Goal: Information Seeking & Learning: Learn about a topic

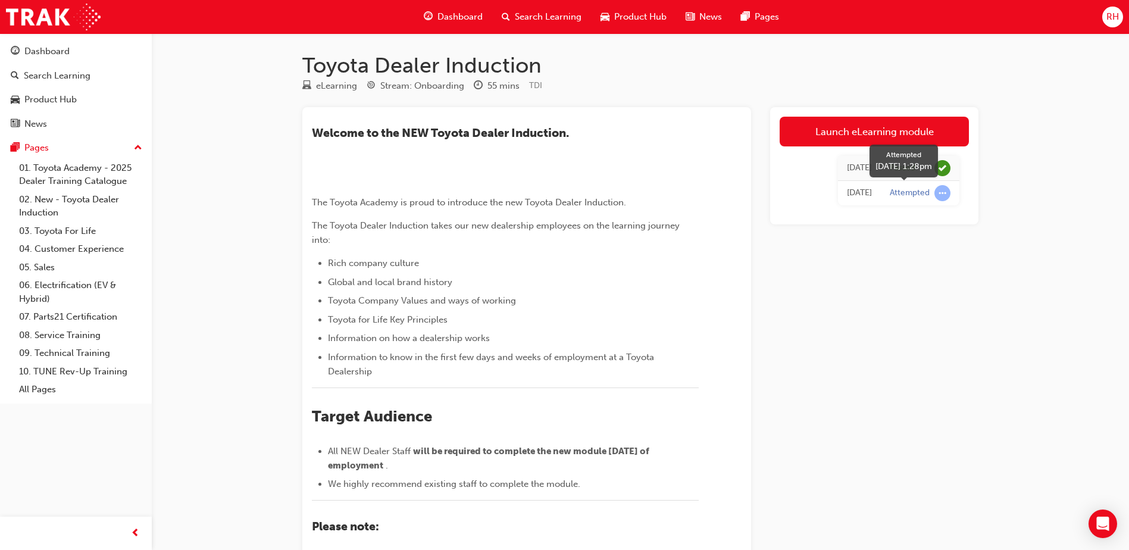
click at [943, 195] on span "learningRecordVerb_ATTEMPT-icon" at bounding box center [943, 193] width 16 height 16
click at [871, 198] on div "[DATE]" at bounding box center [859, 193] width 25 height 14
click at [854, 195] on div "[DATE]" at bounding box center [859, 193] width 25 height 14
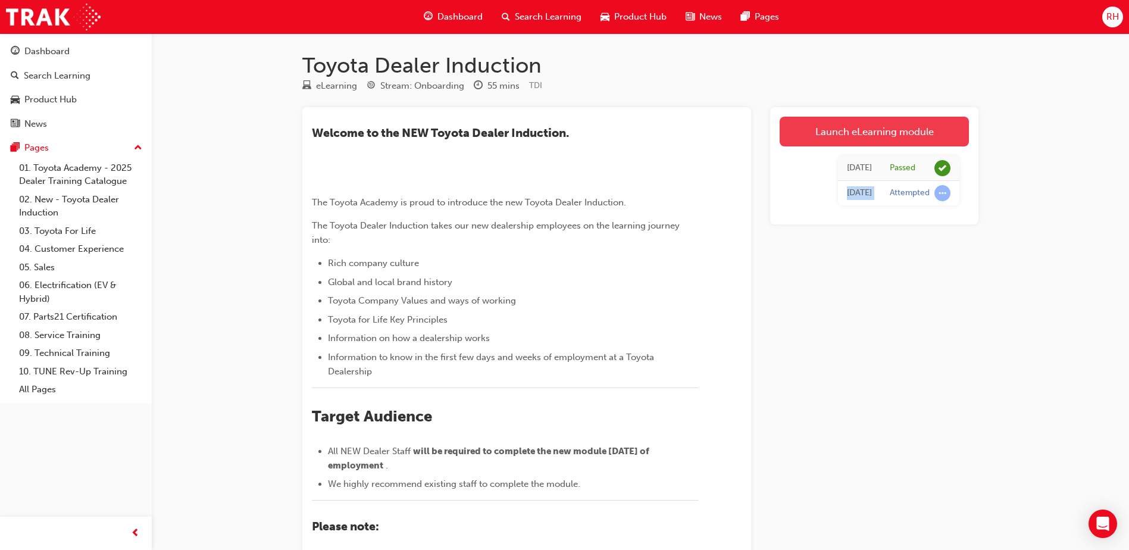
drag, startPoint x: 854, startPoint y: 195, endPoint x: 840, endPoint y: 139, distance: 57.5
click at [840, 139] on link "Launch eLearning module" at bounding box center [874, 132] width 189 height 30
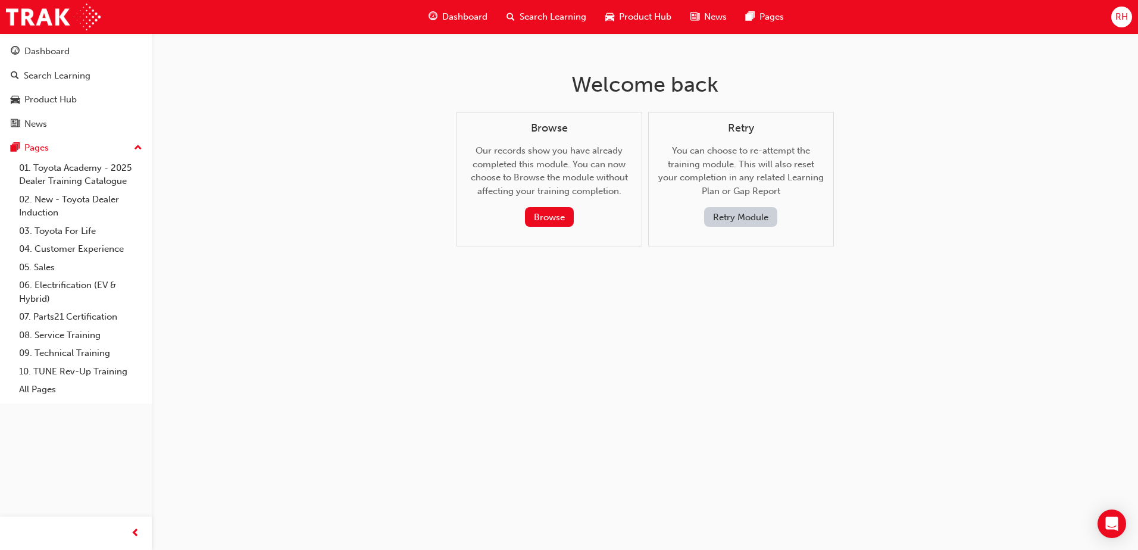
click at [754, 222] on button "Retry Module" at bounding box center [740, 217] width 73 height 20
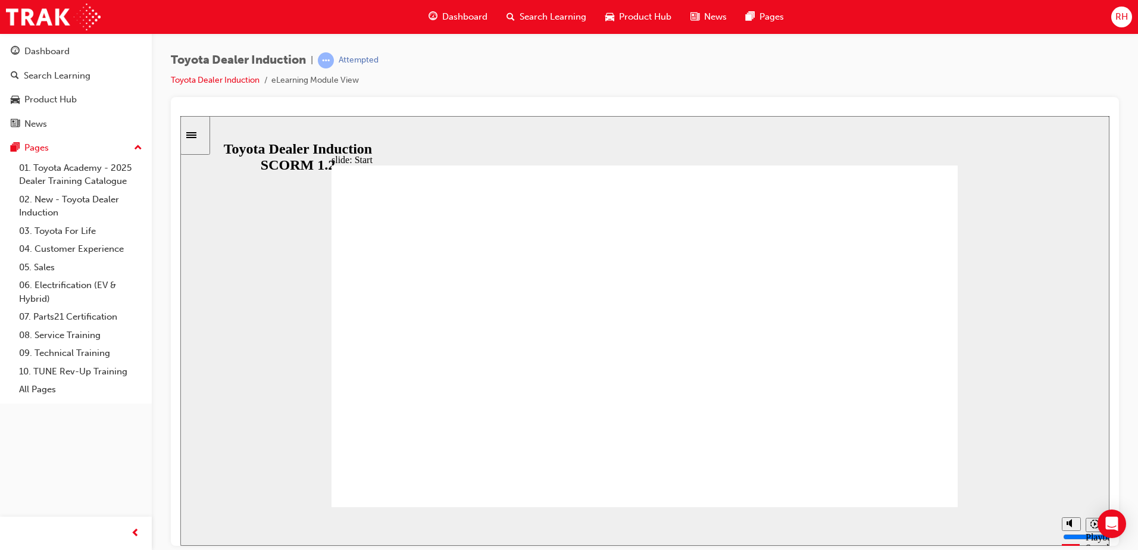
click at [1031, 529] on div "playback controls" at bounding box center [623, 523] width 820 height 13
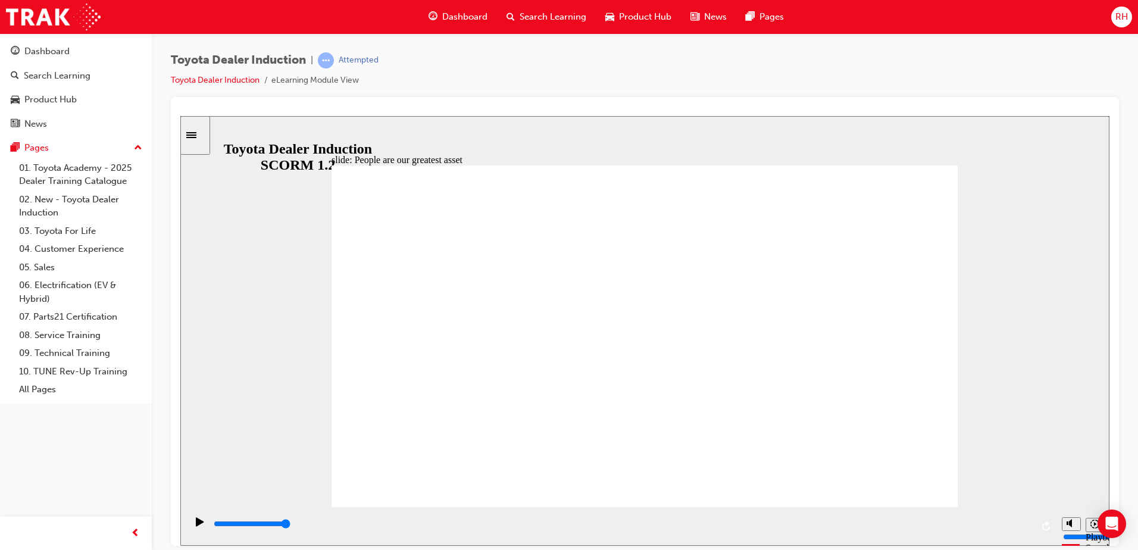
click at [1030, 527] on div "playback controls" at bounding box center [623, 523] width 820 height 13
click at [290, 525] on input "slide progress" at bounding box center [252, 523] width 77 height 10
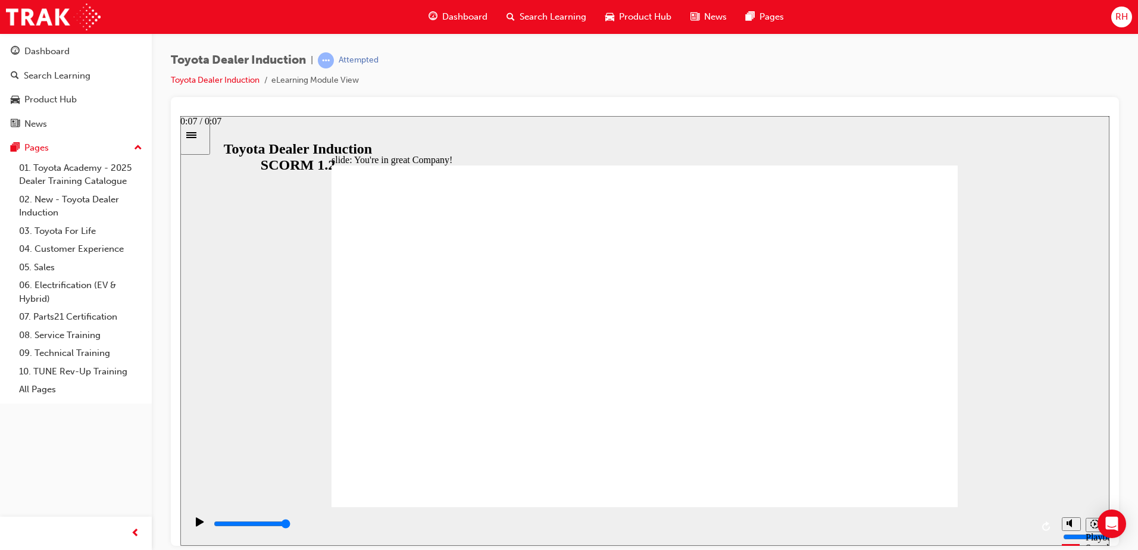
type input "7500"
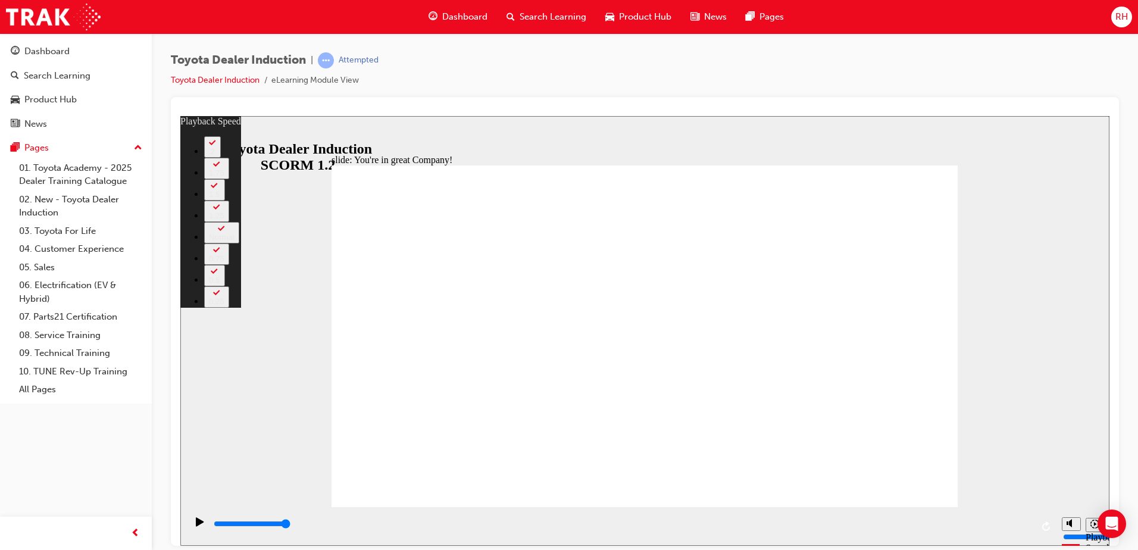
type input "156"
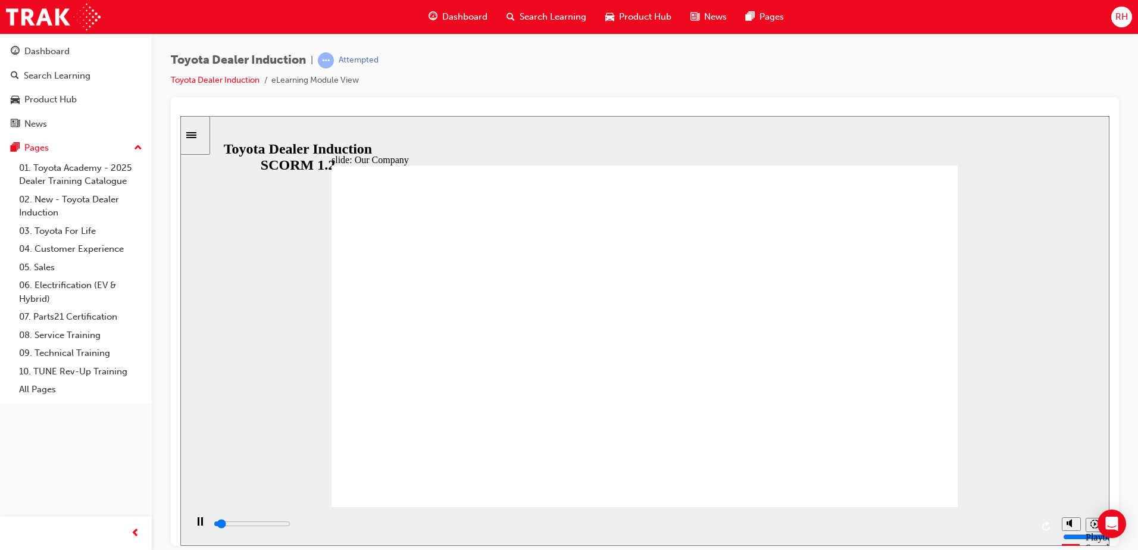
click at [290, 526] on input "slide progress" at bounding box center [252, 523] width 77 height 10
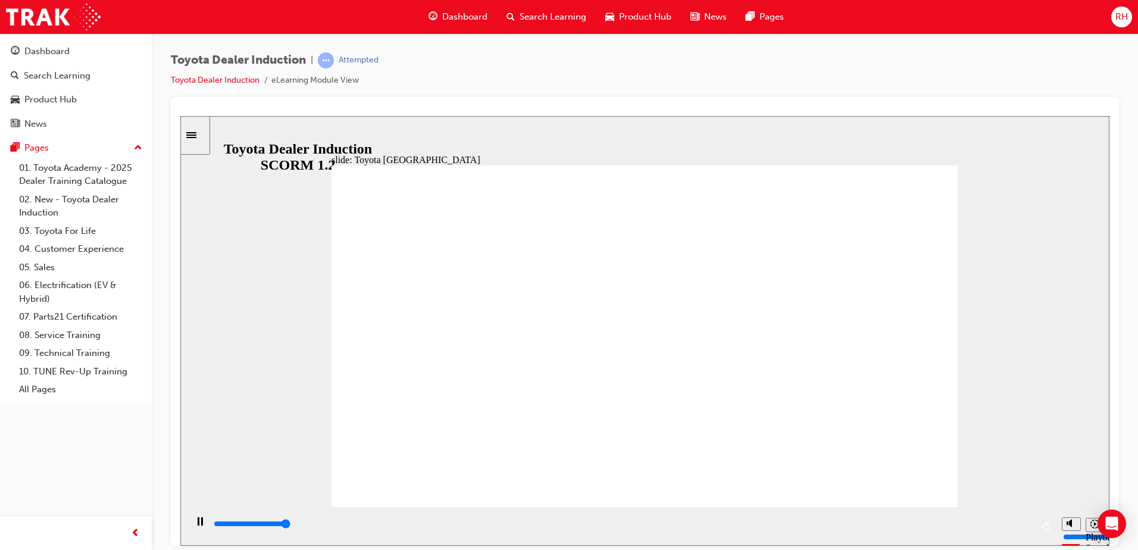
click at [290, 525] on input "slide progress" at bounding box center [252, 523] width 77 height 10
click at [1030, 529] on div "playback controls" at bounding box center [623, 523] width 820 height 13
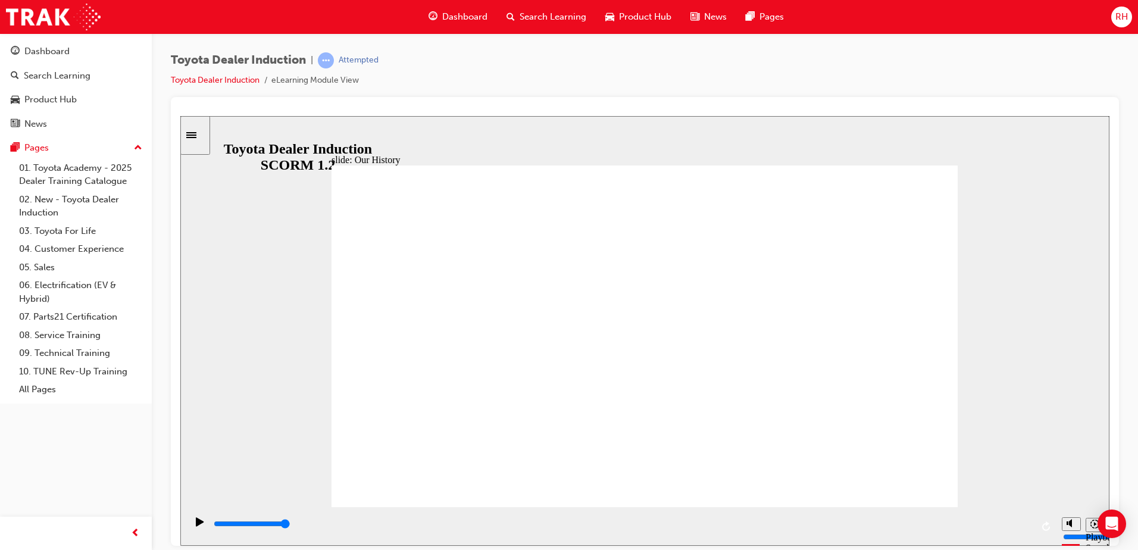
drag, startPoint x: 480, startPoint y: 447, endPoint x: 977, endPoint y: 431, distance: 497.3
click at [325, 65] on span "learningRecordVerb_ATTEMPT-icon" at bounding box center [326, 60] width 16 height 16
click at [329, 63] on span "learningRecordVerb_ATTEMPT-icon" at bounding box center [326, 60] width 16 height 16
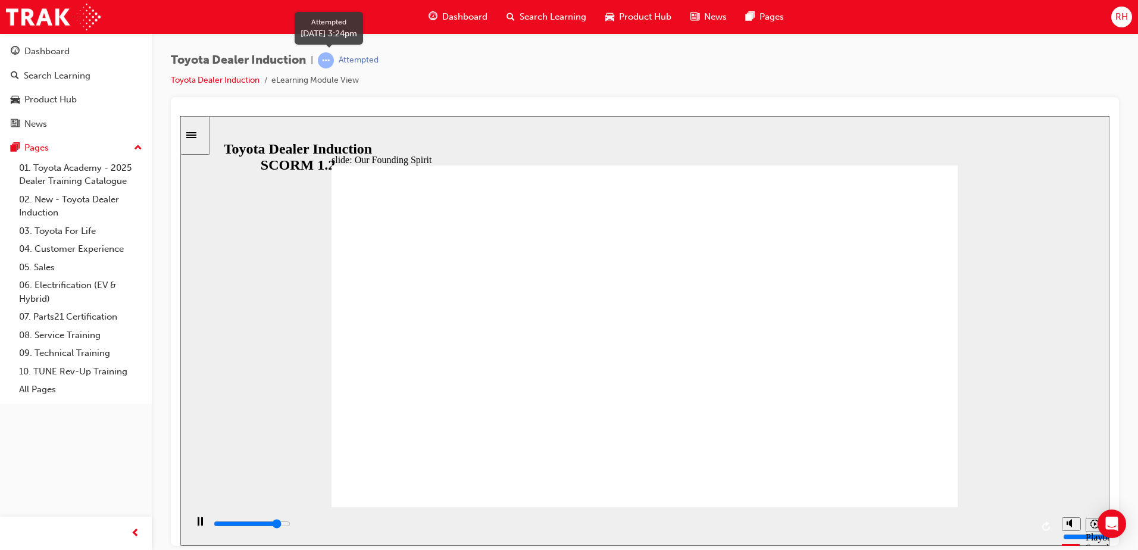
click at [357, 64] on div "Attempted" at bounding box center [359, 60] width 40 height 11
click at [290, 526] on input "slide progress" at bounding box center [252, 523] width 77 height 10
click at [1032, 529] on div "playback controls" at bounding box center [621, 526] width 870 height 39
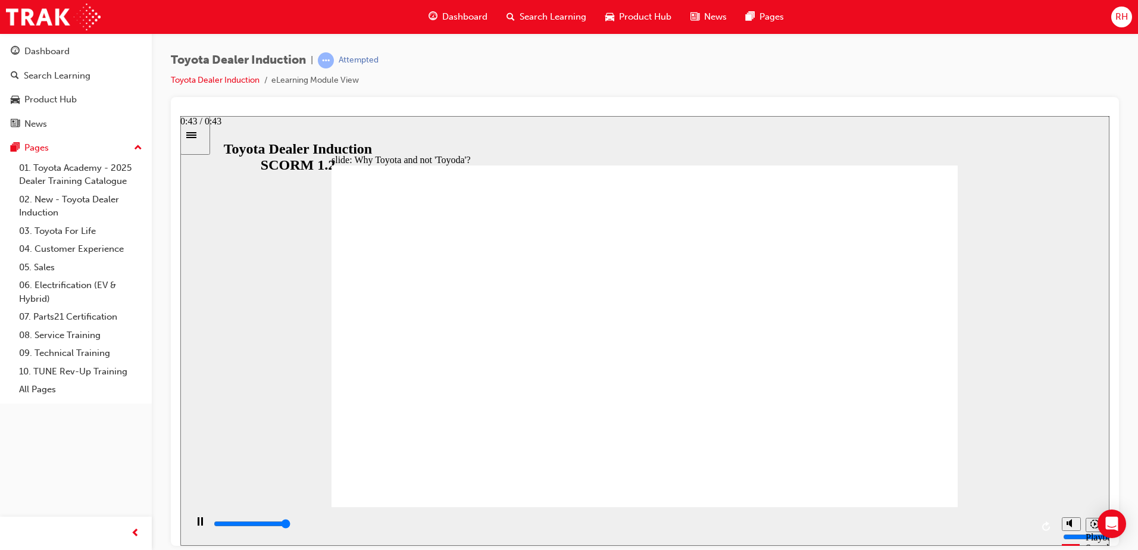
click at [1030, 528] on div "playback controls" at bounding box center [623, 523] width 820 height 13
click at [290, 524] on input "slide progress" at bounding box center [252, 523] width 77 height 10
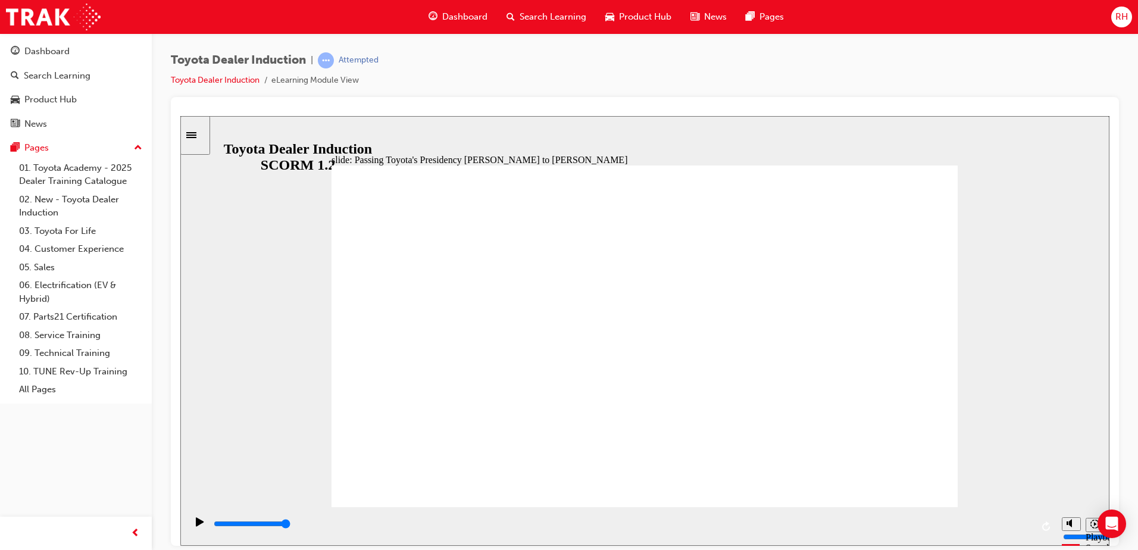
drag, startPoint x: 899, startPoint y: 440, endPoint x: 909, endPoint y: 463, distance: 24.5
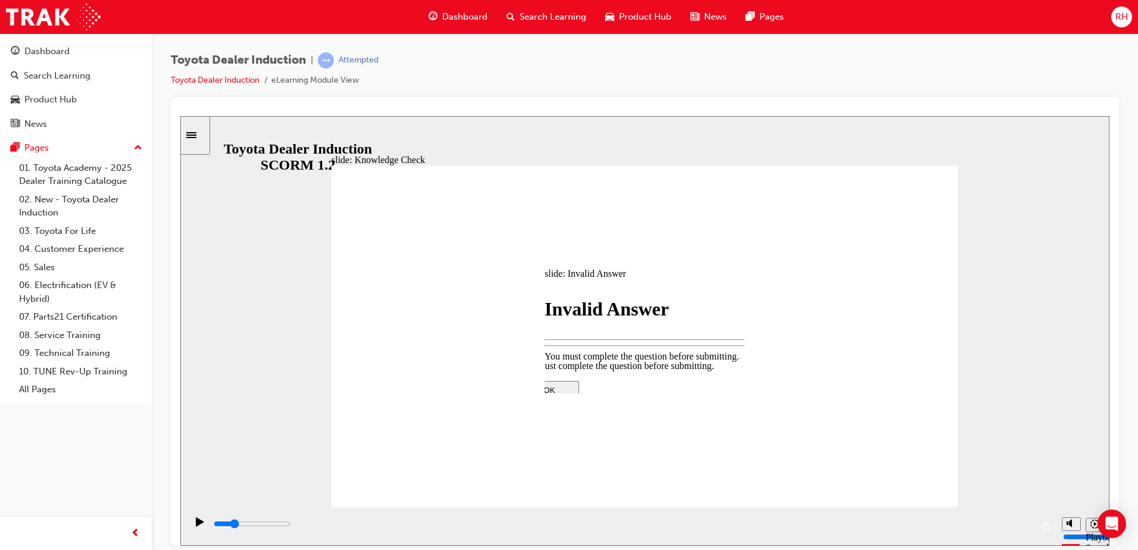
type input "1200"
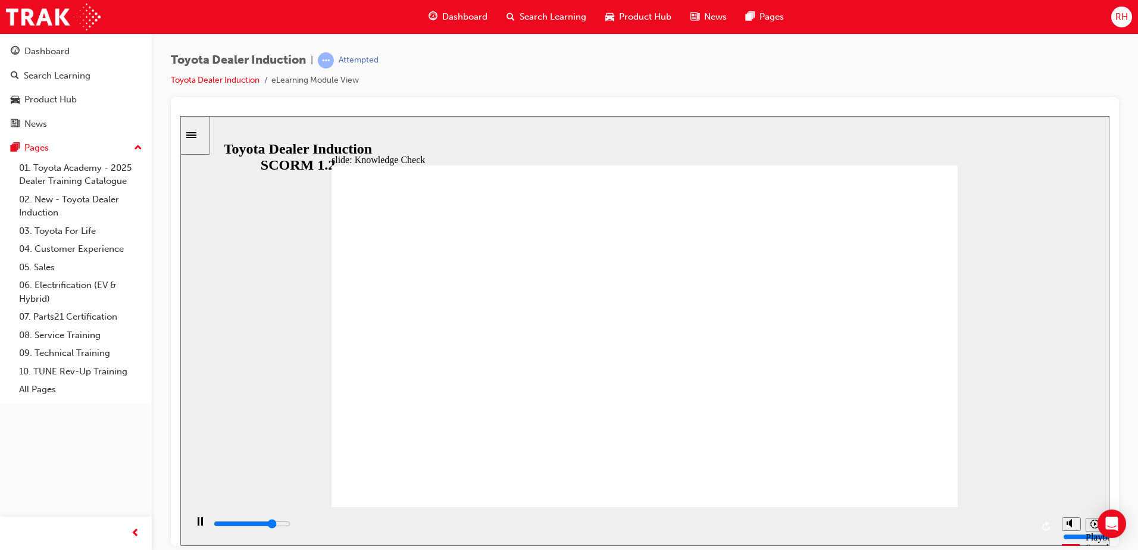
drag, startPoint x: 474, startPoint y: 263, endPoint x: 768, endPoint y: 267, distance: 294.1
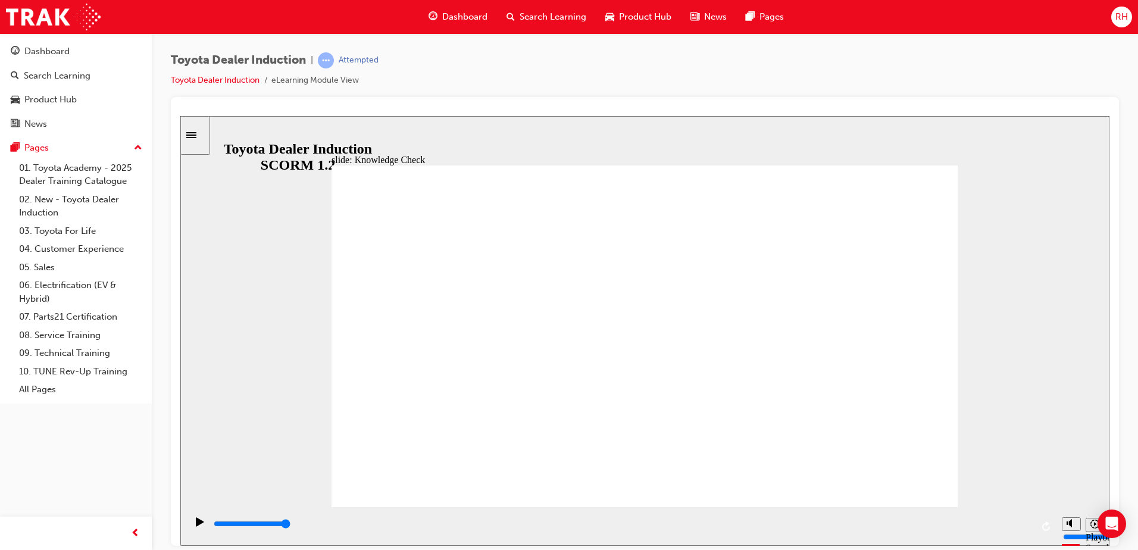
click at [204, 139] on div "Sidebar Toggle" at bounding box center [195, 134] width 20 height 9
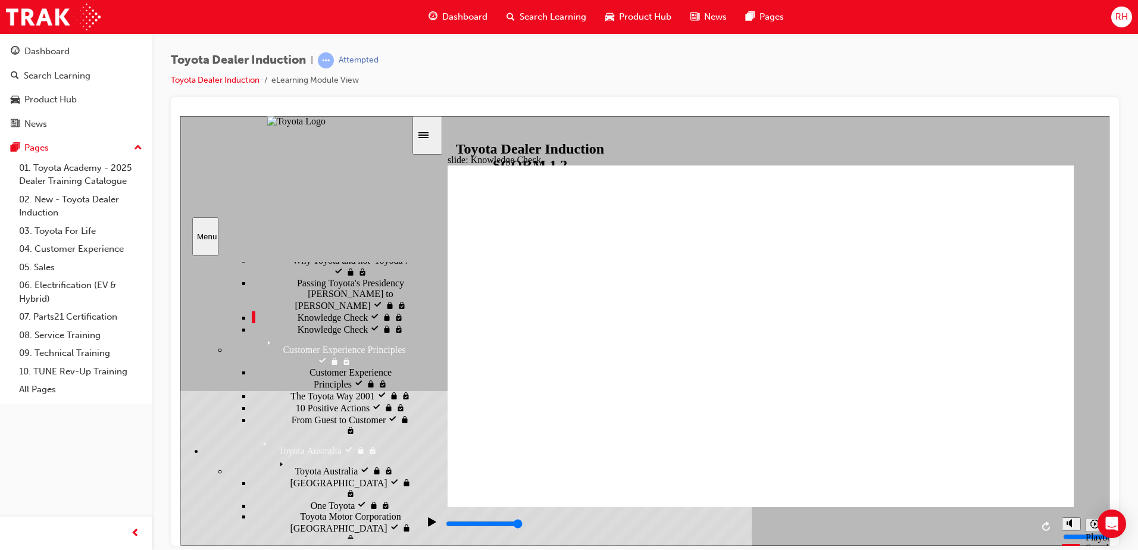
scroll to position [238, 0]
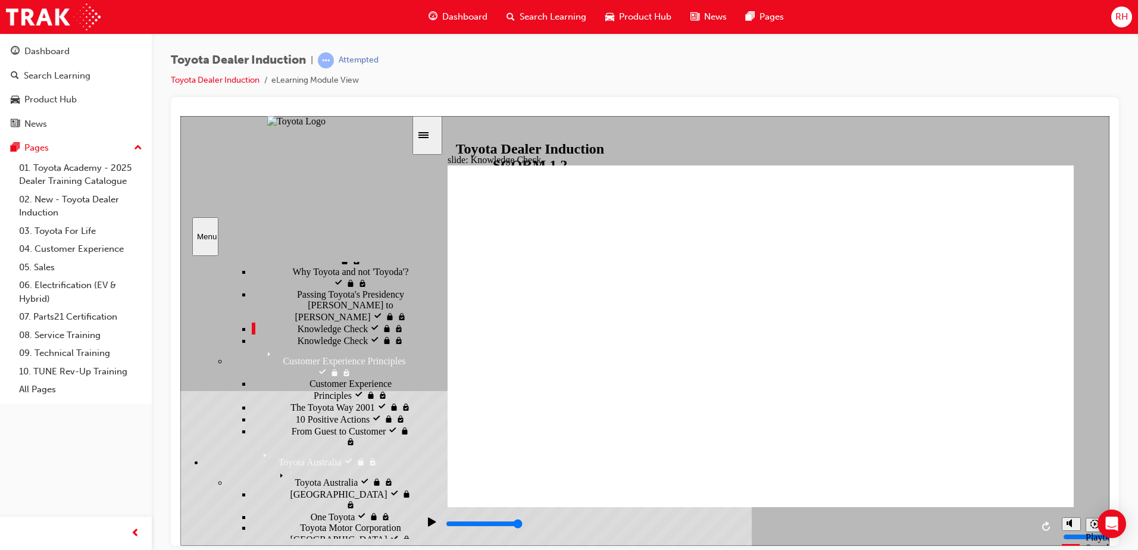
click at [298, 345] on span "Knowledge Check" at bounding box center [333, 339] width 71 height 11
click at [289, 378] on div "Customer Experience Principles Customer Experience Principles" at bounding box center [319, 362] width 183 height 32
click at [293, 467] on div "Toyota Australia Toyota [GEOGRAPHIC_DATA]" at bounding box center [319, 477] width 183 height 20
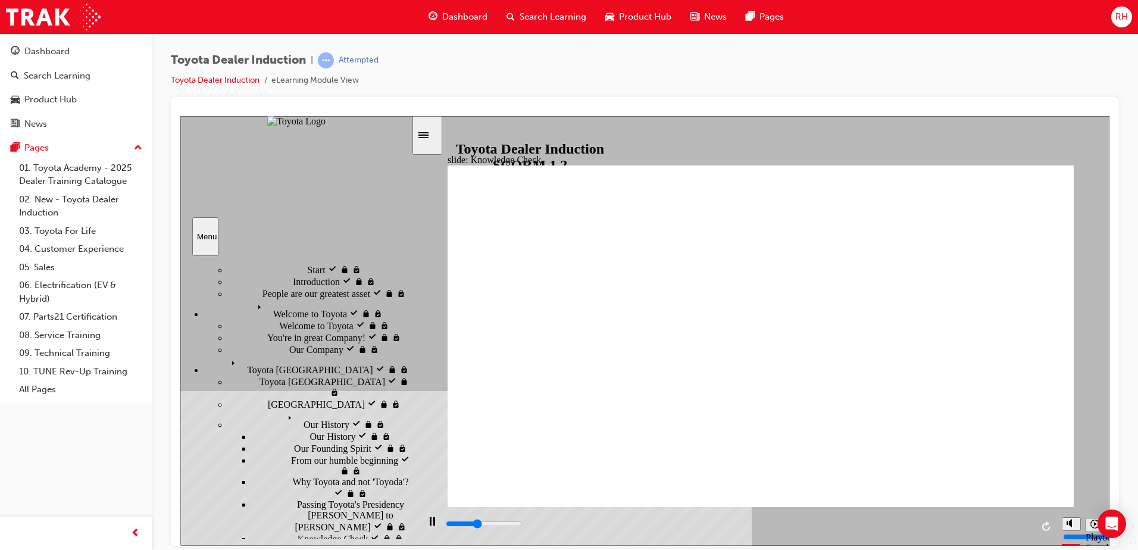
scroll to position [0, 0]
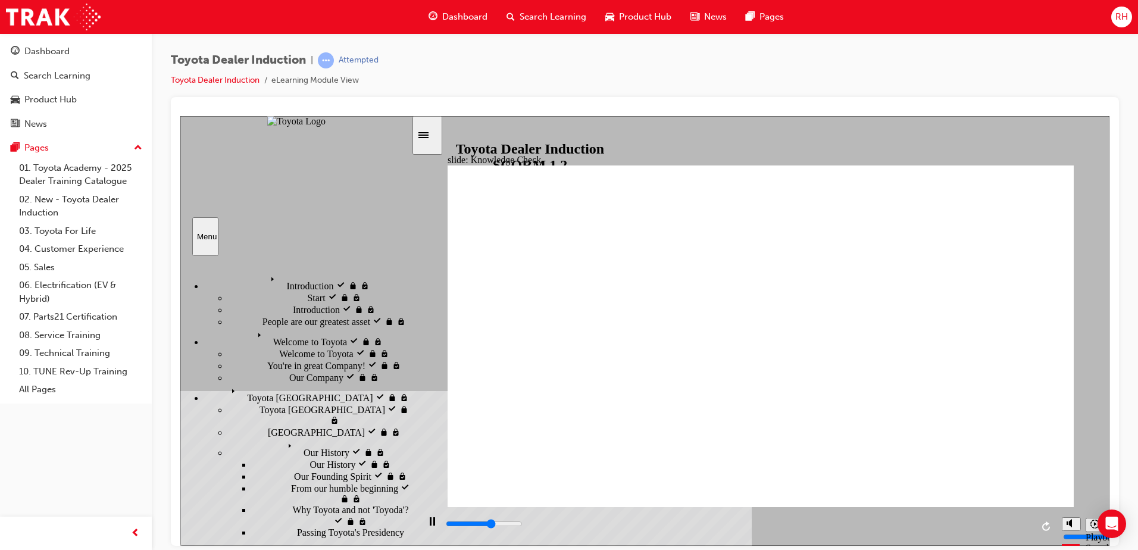
click at [298, 383] on div "Toyota [GEOGRAPHIC_DATA] Toyota Japan" at bounding box center [307, 393] width 207 height 20
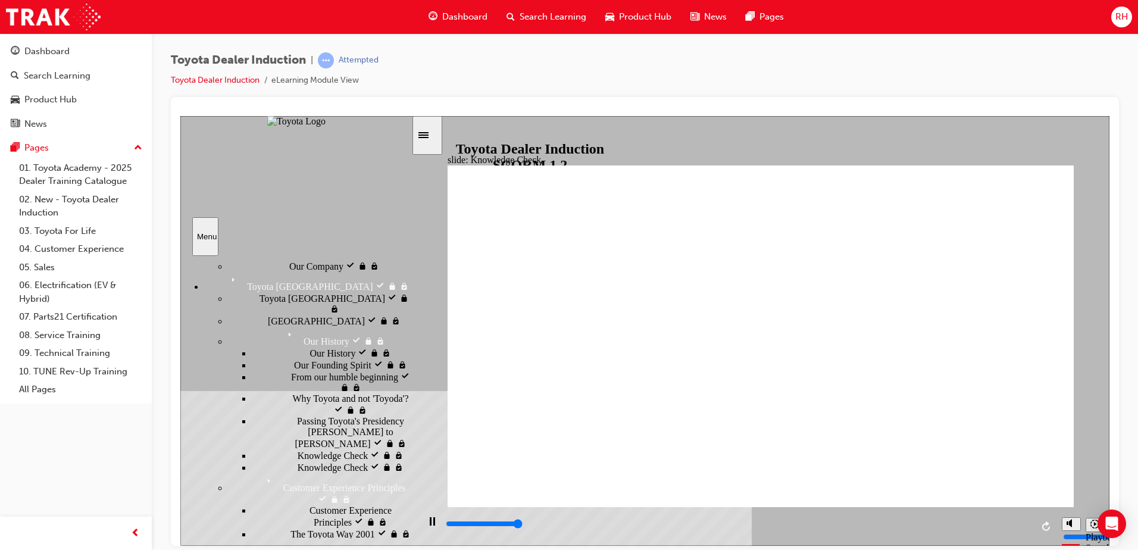
scroll to position [119, 0]
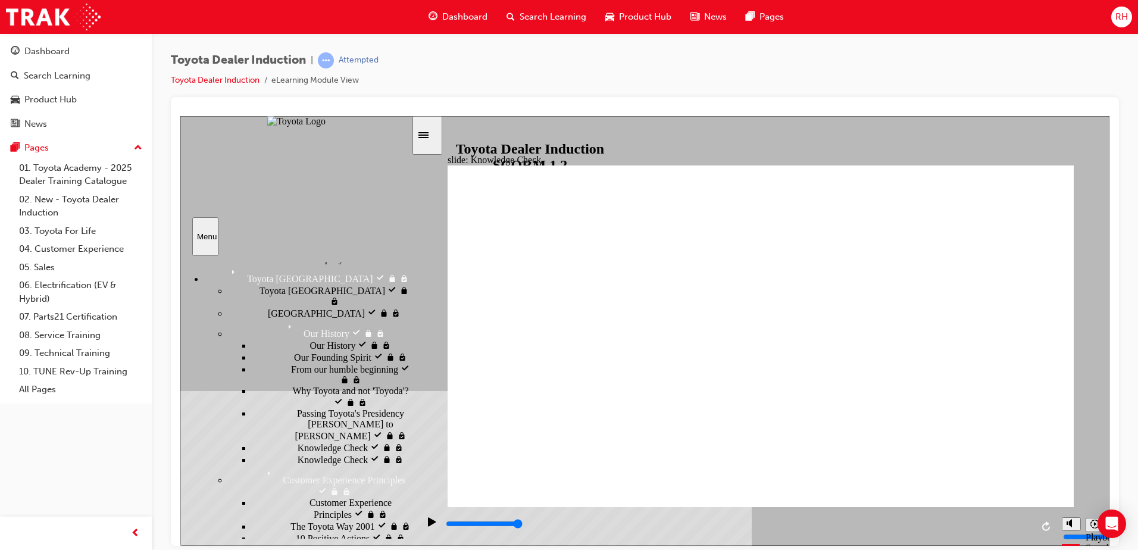
click at [275, 465] on span "Customer Experience Principles" at bounding box center [324, 470] width 123 height 11
click at [307, 497] on div "Customer Experience Principles Customer Experience Principles" at bounding box center [332, 508] width 160 height 23
click at [299, 520] on span "The Toyota Way 2001" at bounding box center [332, 525] width 84 height 11
drag, startPoint x: 295, startPoint y: 417, endPoint x: 290, endPoint y: 432, distance: 15.6
click at [295, 532] on div "10 Positive Actions 10 Positive Actions" at bounding box center [332, 538] width 160 height 12
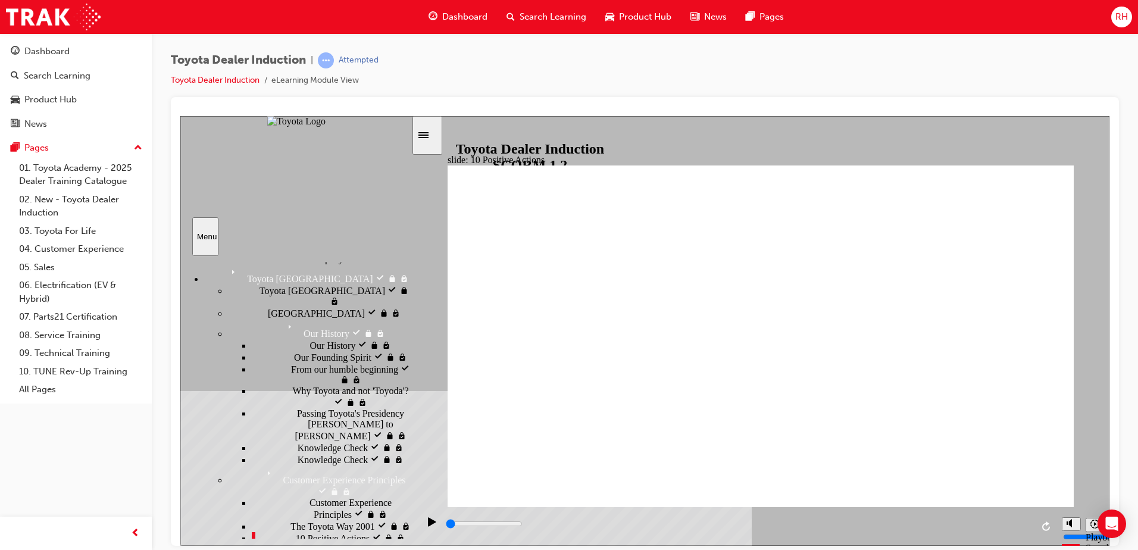
click at [292, 543] on span "From Guest to Customer" at bounding box center [339, 548] width 95 height 11
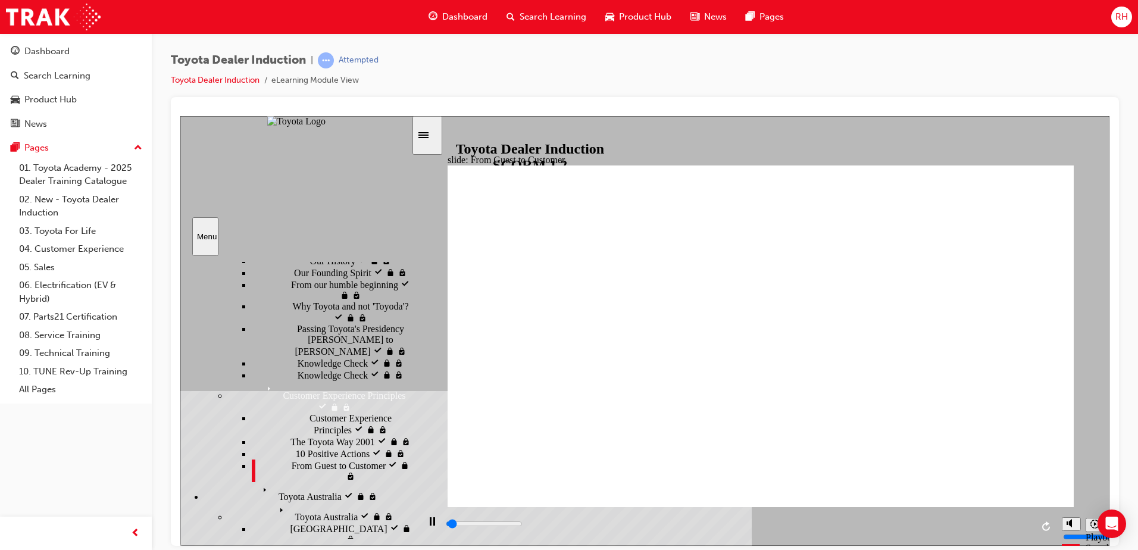
scroll to position [207, 0]
click at [276, 478] on div "Toyota Australia Toyota [GEOGRAPHIC_DATA]" at bounding box center [307, 488] width 207 height 20
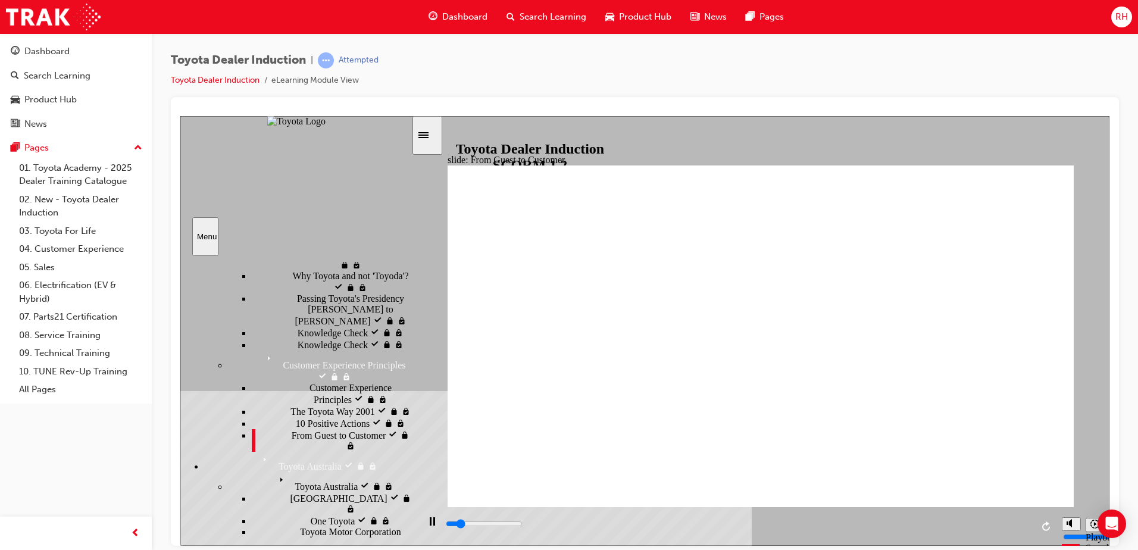
click at [298, 471] on div "Toyota Australia Toyota [GEOGRAPHIC_DATA]" at bounding box center [319, 481] width 183 height 20
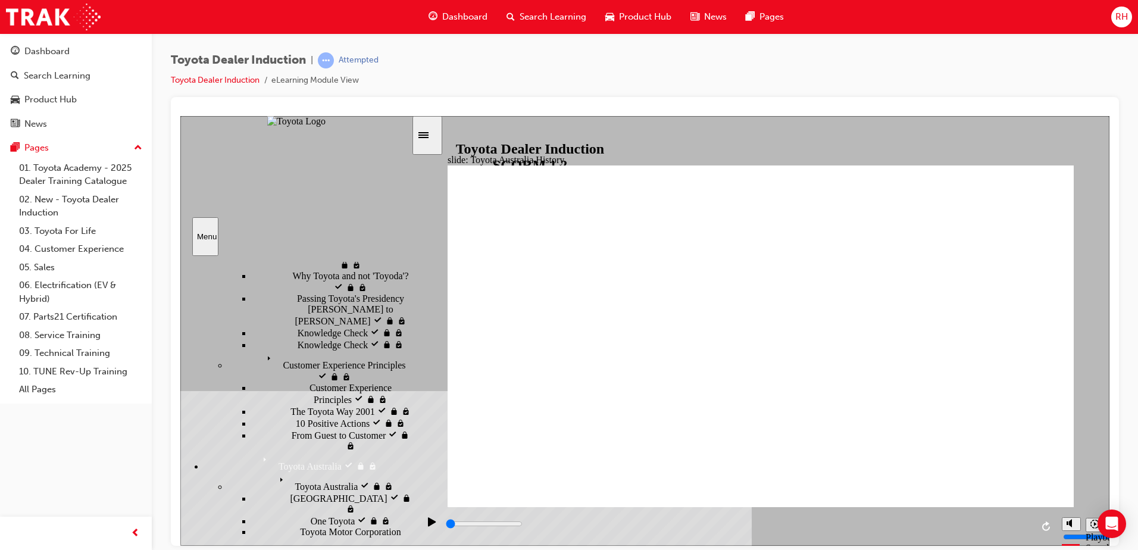
scroll to position [115, 0]
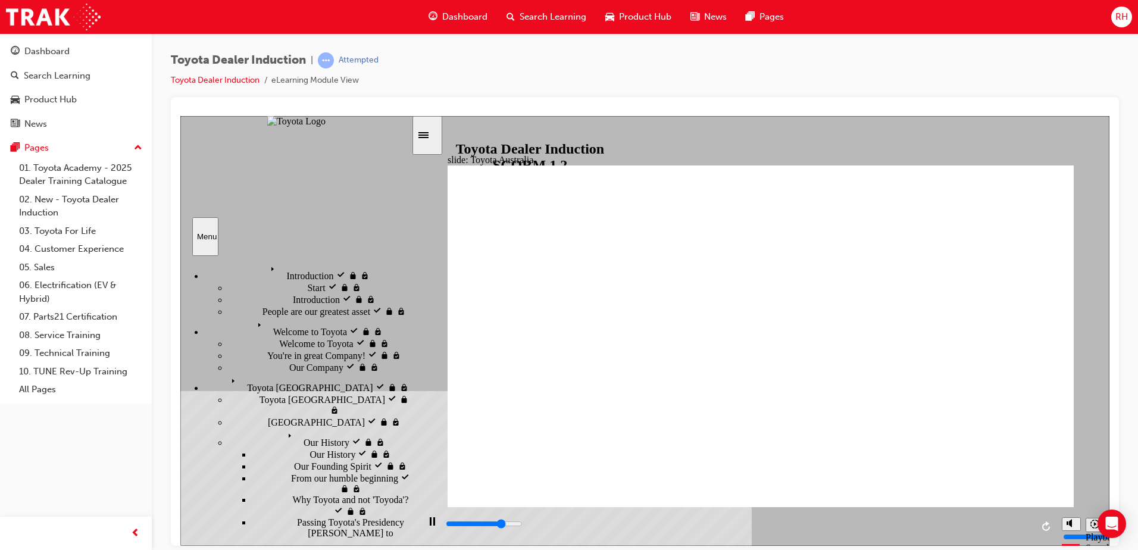
scroll to position [0, 0]
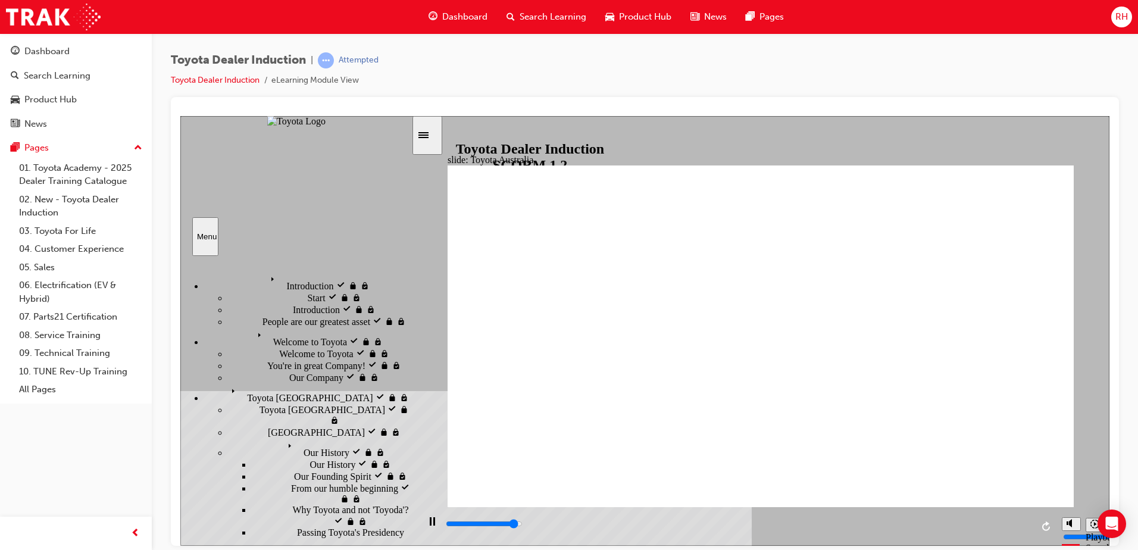
click at [266, 282] on icon "Menu" at bounding box center [275, 280] width 18 height 18
click at [253, 345] on icon "Menu" at bounding box center [262, 336] width 18 height 18
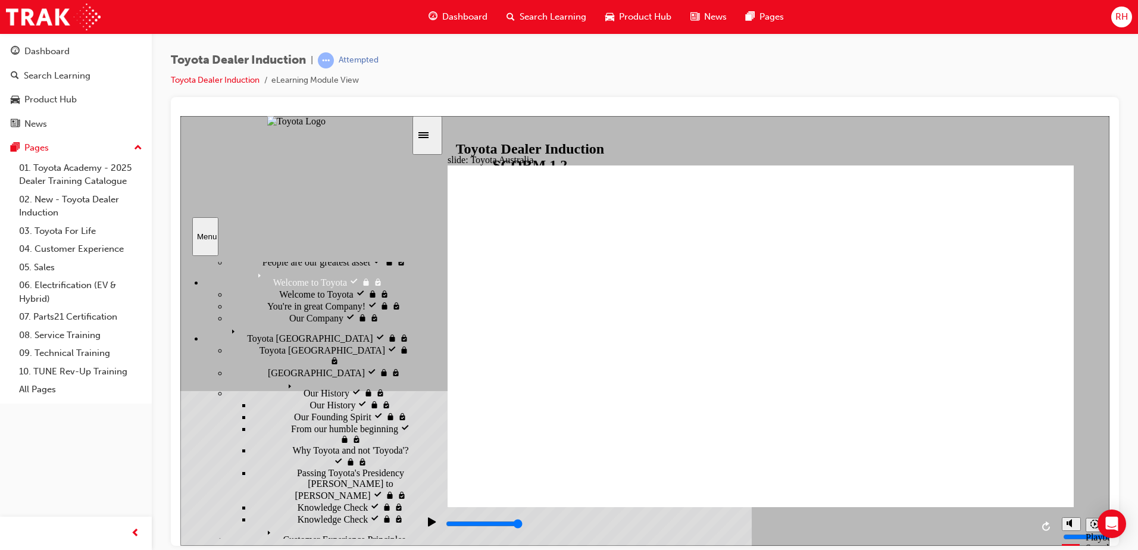
scroll to position [173, 0]
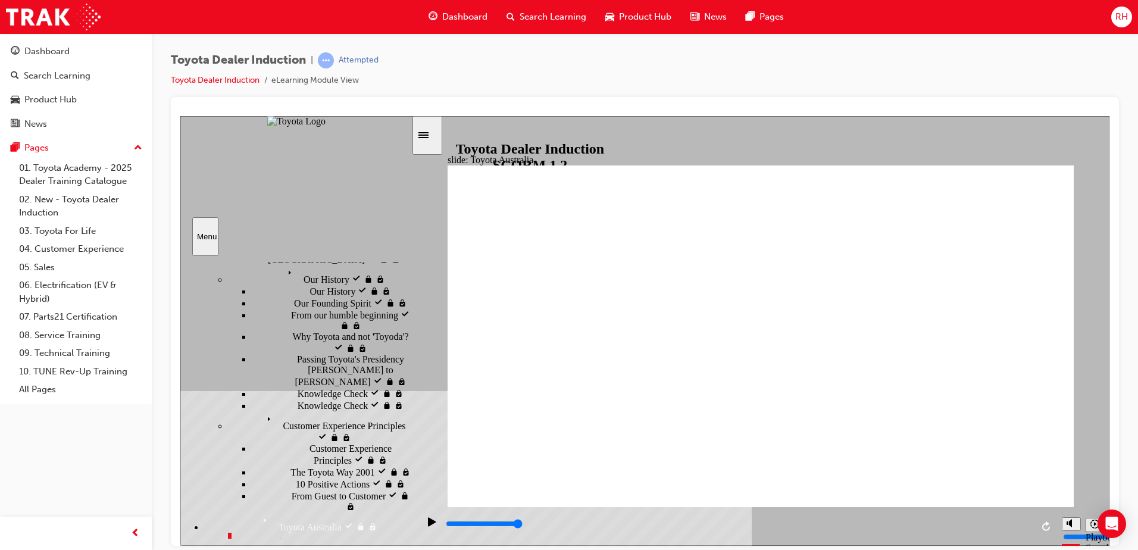
click at [227, 227] on icon "Menu" at bounding box center [236, 219] width 18 height 18
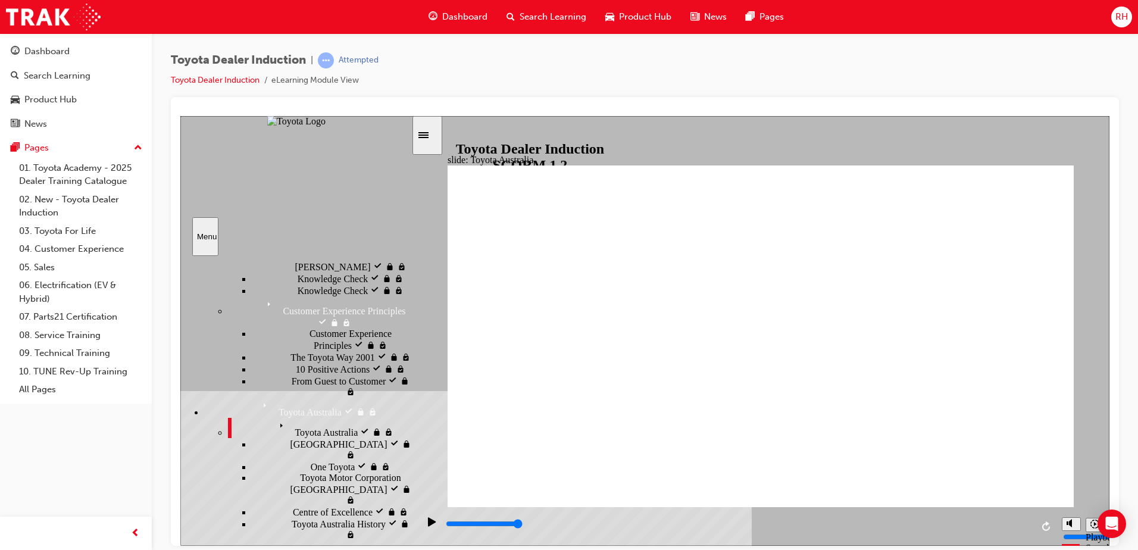
click at [258, 397] on icon "Menu" at bounding box center [267, 406] width 18 height 18
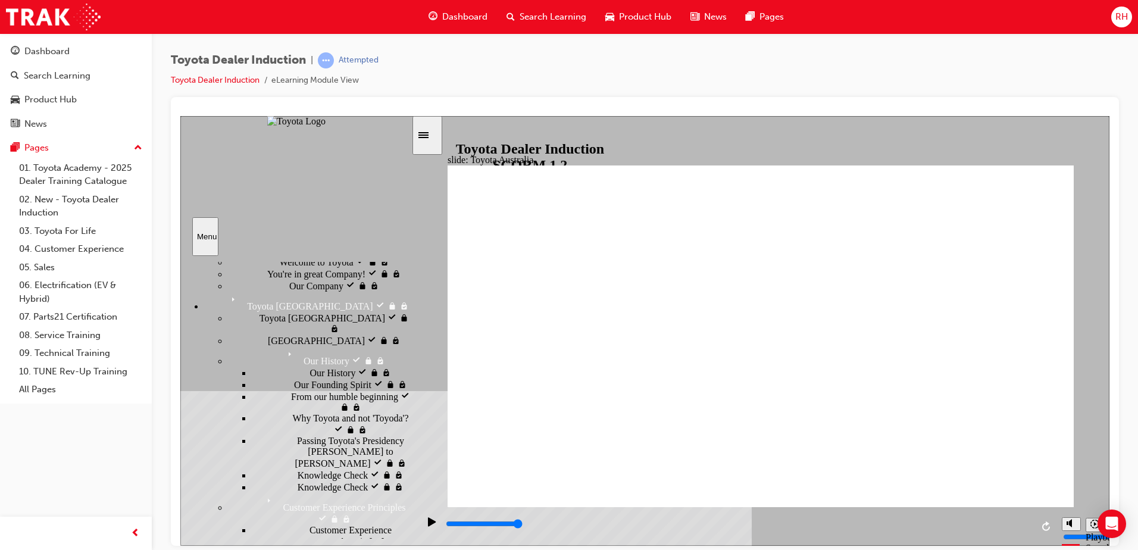
scroll to position [83, 0]
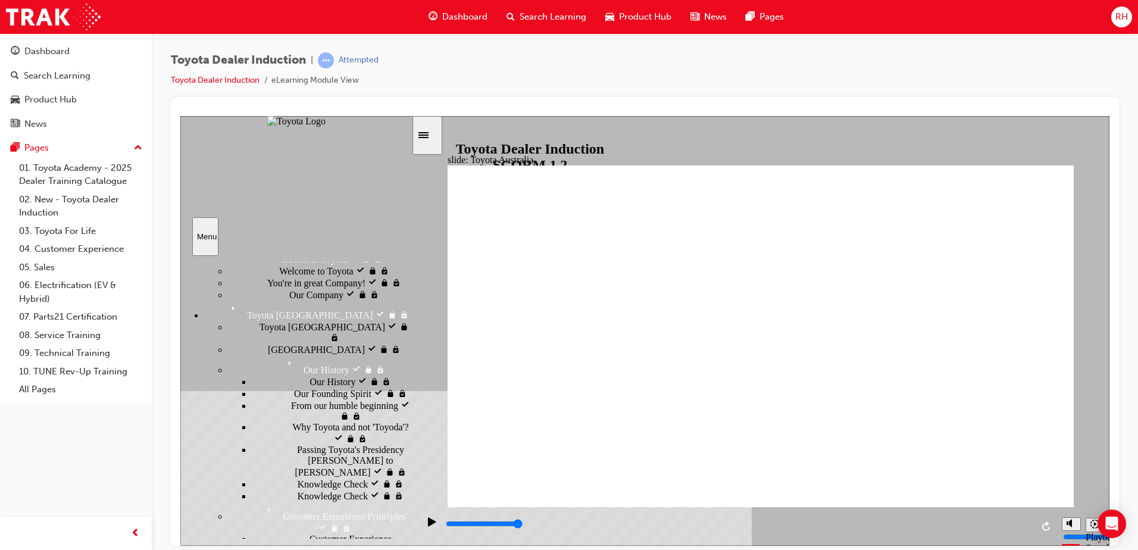
click at [228, 343] on div "Toyota Japan visited Toyota Japan" at bounding box center [319, 331] width 183 height 23
click at [268, 354] on span "Japan visited" at bounding box center [292, 348] width 49 height 11
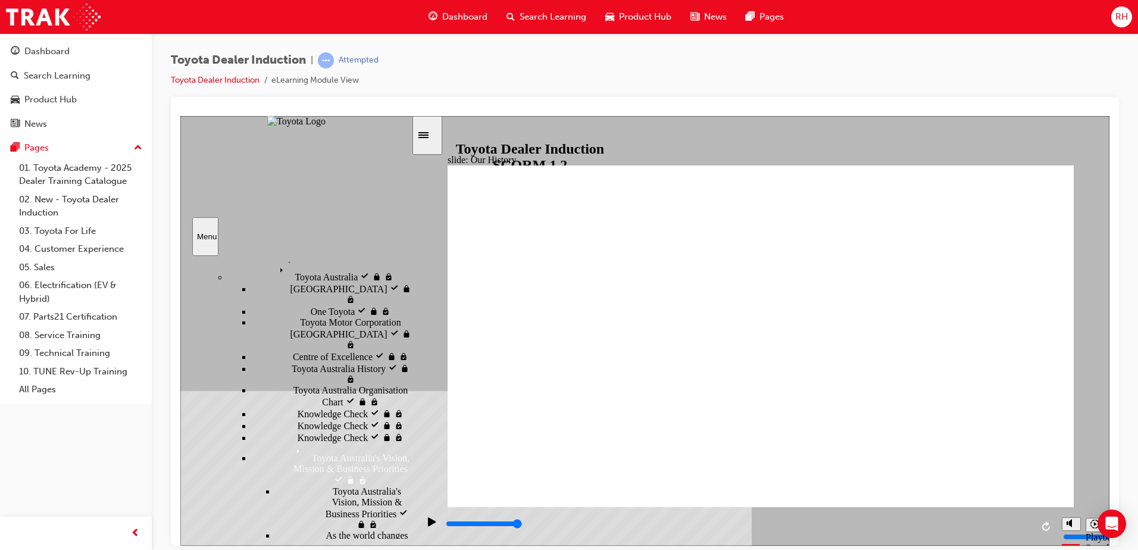
scroll to position [452, 0]
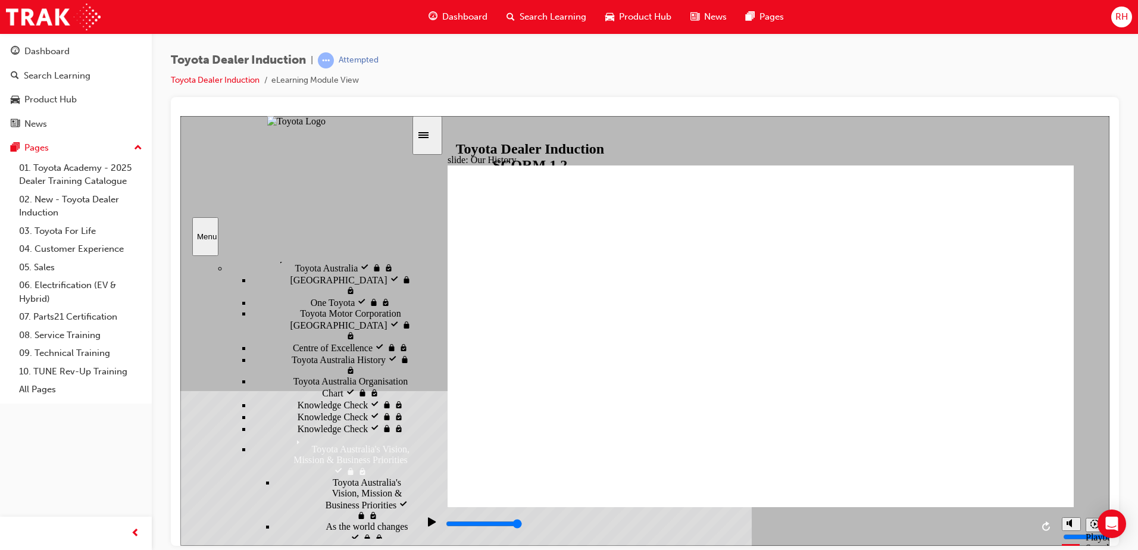
click at [258, 251] on icon "Menu" at bounding box center [267, 242] width 18 height 18
click at [275, 264] on span "Toyota Australia" at bounding box center [306, 258] width 63 height 11
click at [277, 477] on div "Toyota Australia's Vision, Mission & Business Priorities Toyota Australia's Vis…" at bounding box center [344, 499] width 136 height 44
click at [326, 521] on span "As the world changes" at bounding box center [367, 526] width 82 height 11
click at [340, 543] on span "Our Company Mission, Vision and Values" at bounding box center [375, 559] width 71 height 32
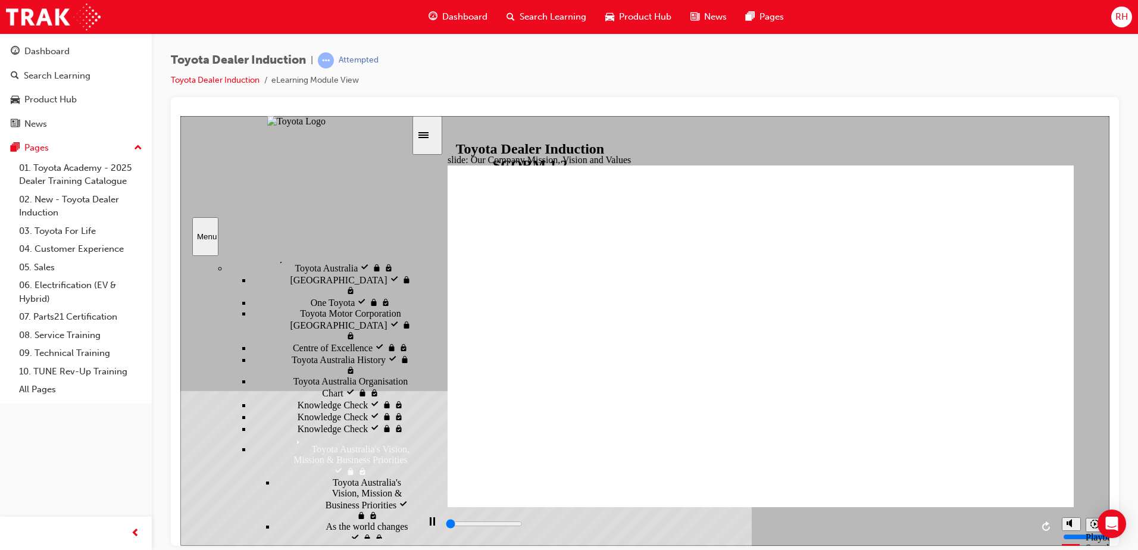
drag, startPoint x: 282, startPoint y: 511, endPoint x: 286, endPoint y: 458, distance: 53.2
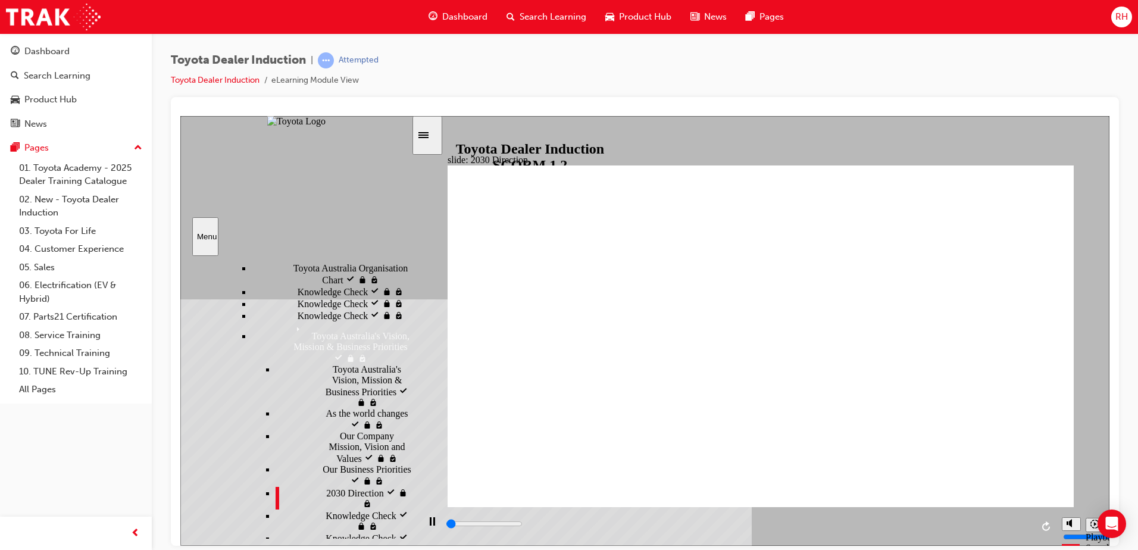
scroll to position [690, 0]
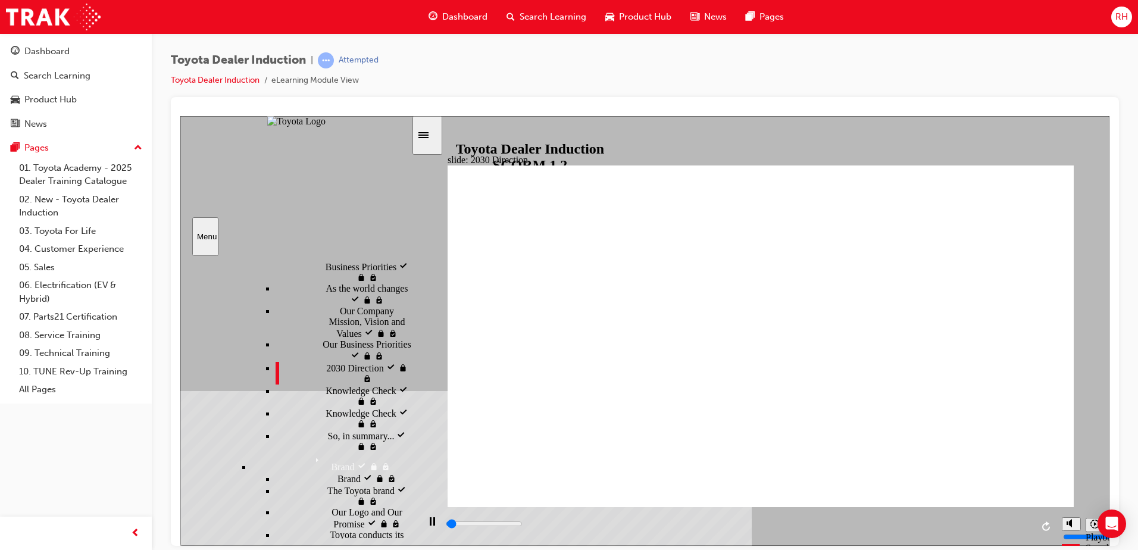
click at [326, 384] on span "Knowledge Check" at bounding box center [361, 389] width 71 height 11
click at [282, 407] on div "Knowledge Check Knowledge Check" at bounding box center [344, 418] width 136 height 23
click at [328, 429] on span "So, in summary..." at bounding box center [361, 434] width 67 height 11
click at [276, 472] on div "Brand Brand" at bounding box center [344, 478] width 136 height 12
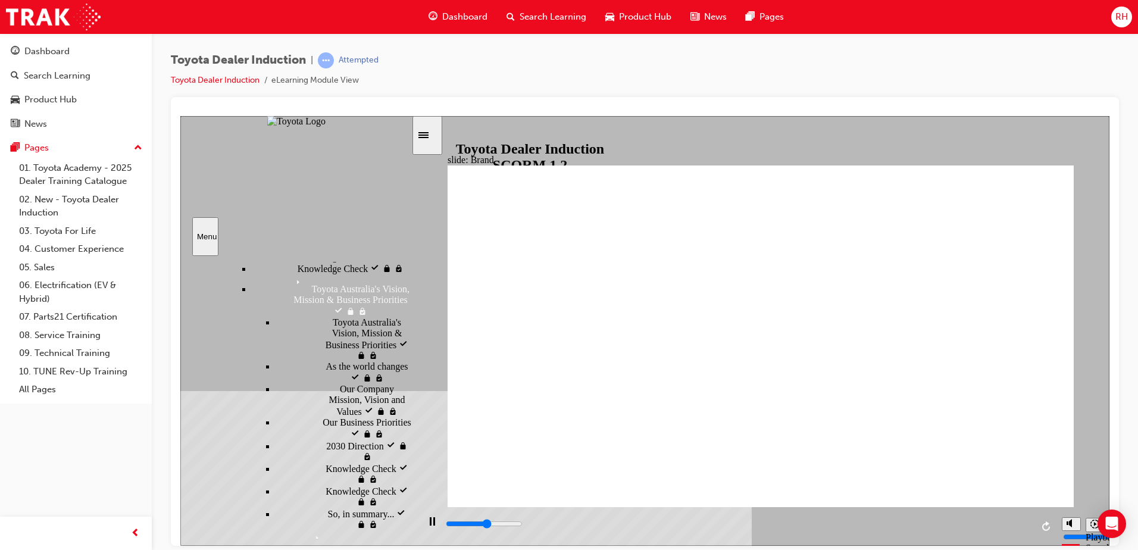
scroll to position [571, 0]
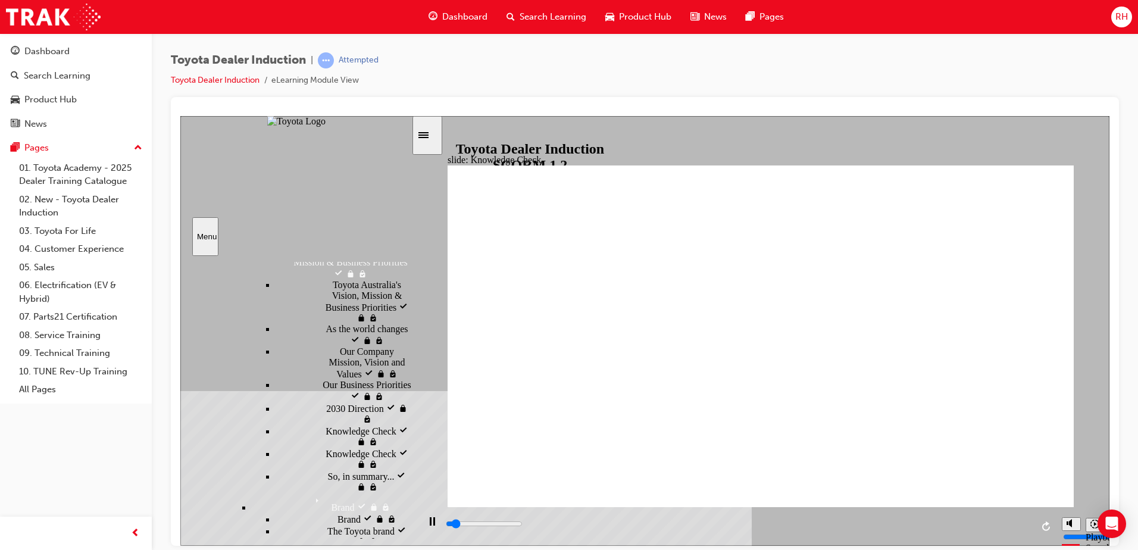
scroll to position [750, 0]
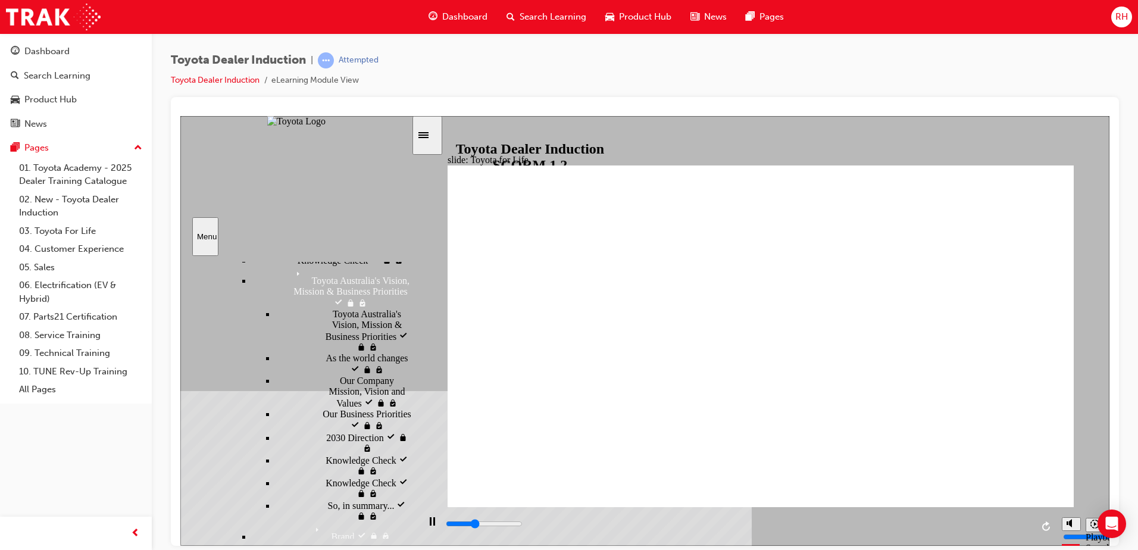
scroll to position [571, 0]
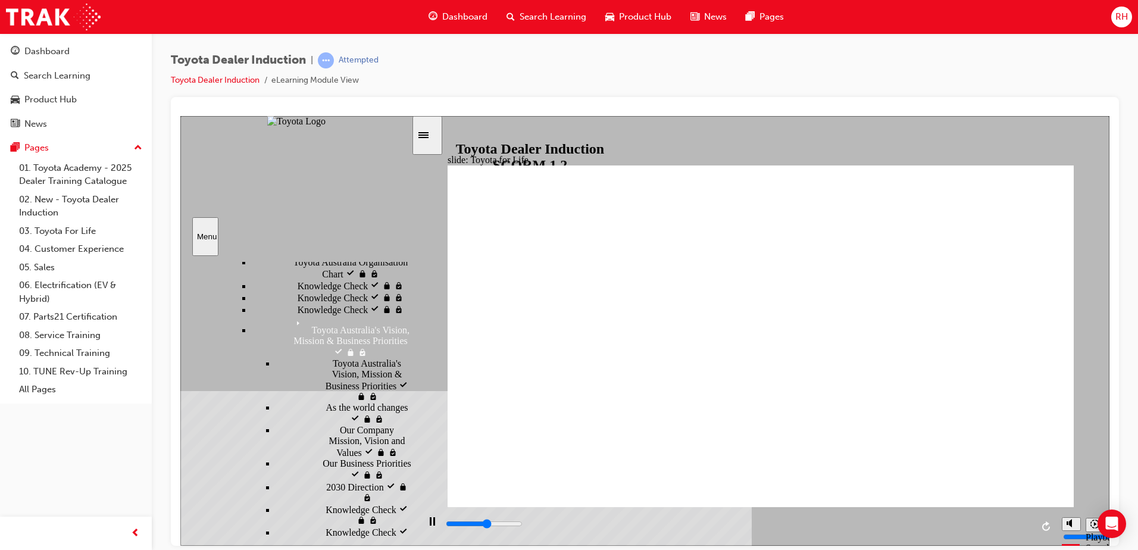
drag, startPoint x: 290, startPoint y: 448, endPoint x: 288, endPoint y: 460, distance: 12.3
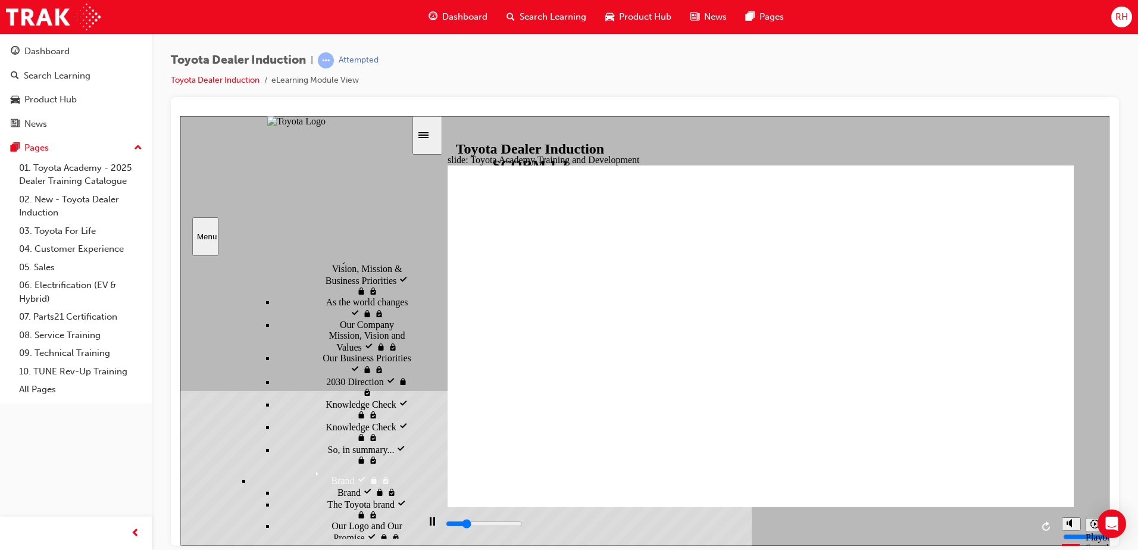
scroll to position [558, 0]
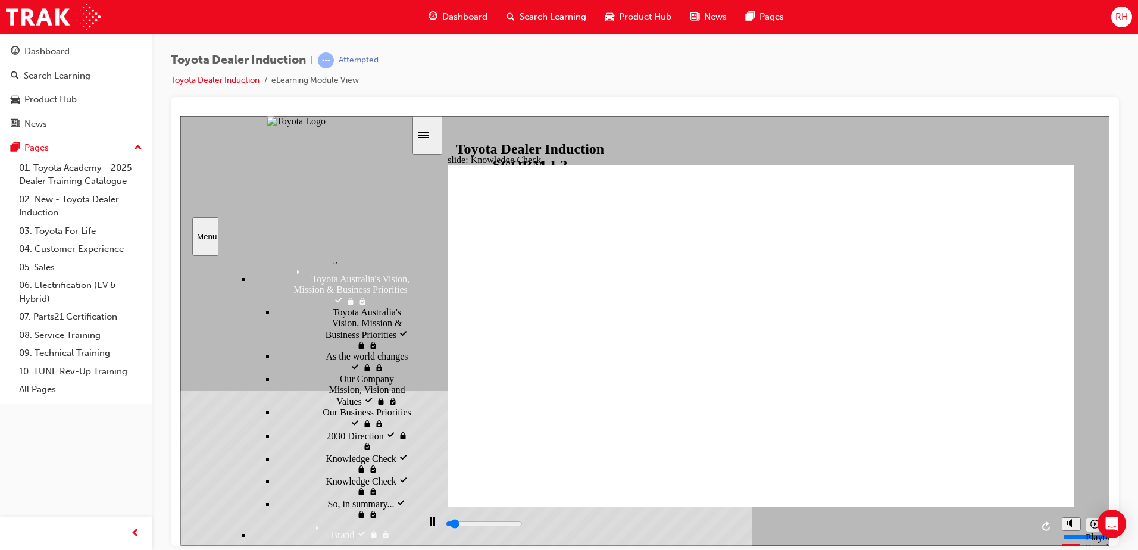
scroll to position [677, 0]
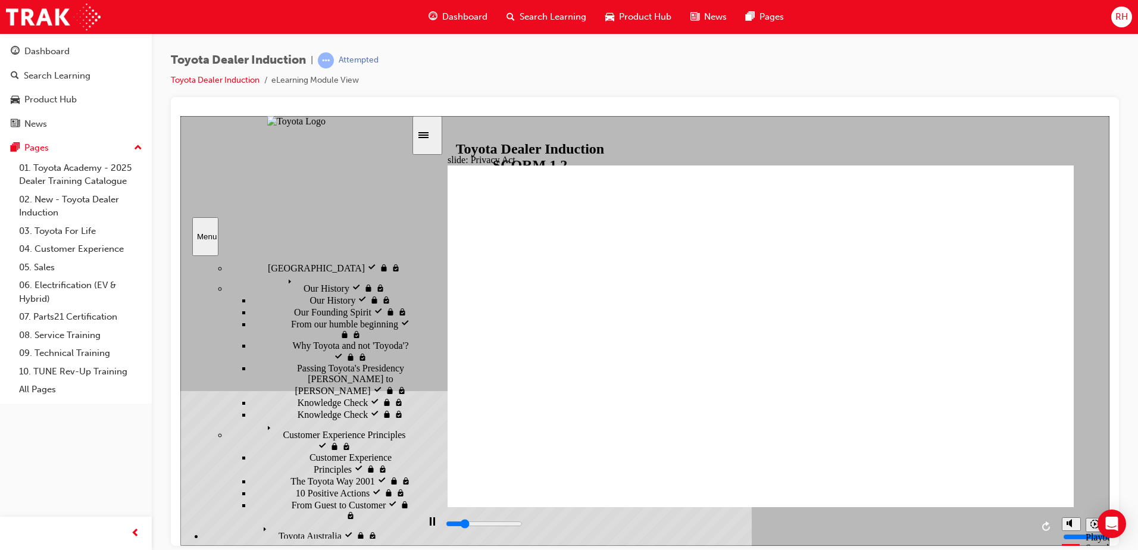
scroll to position [141, 0]
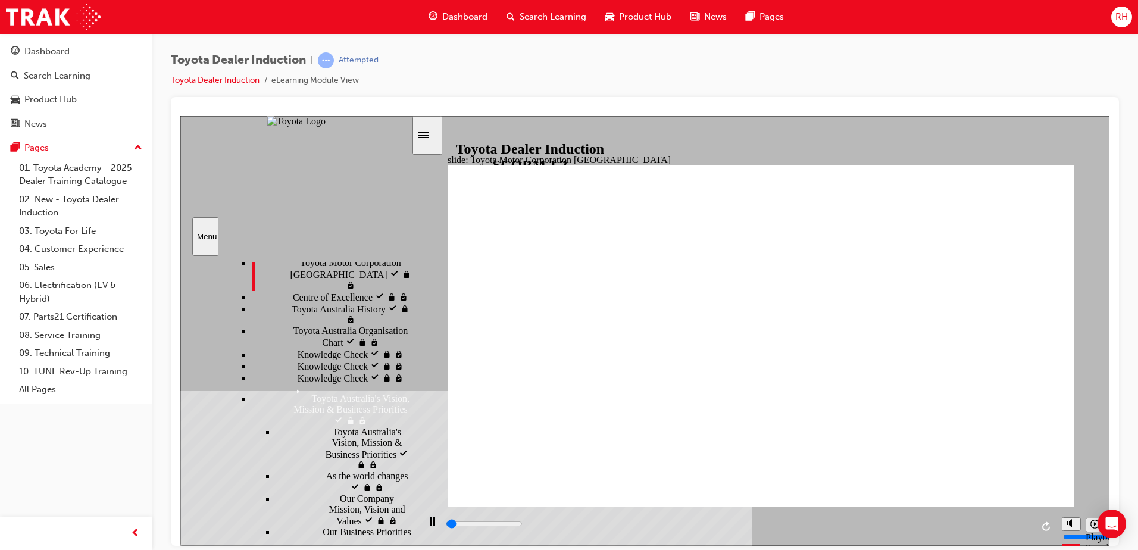
scroll to position [504, 0]
click at [292, 383] on icon "Menu" at bounding box center [301, 392] width 18 height 18
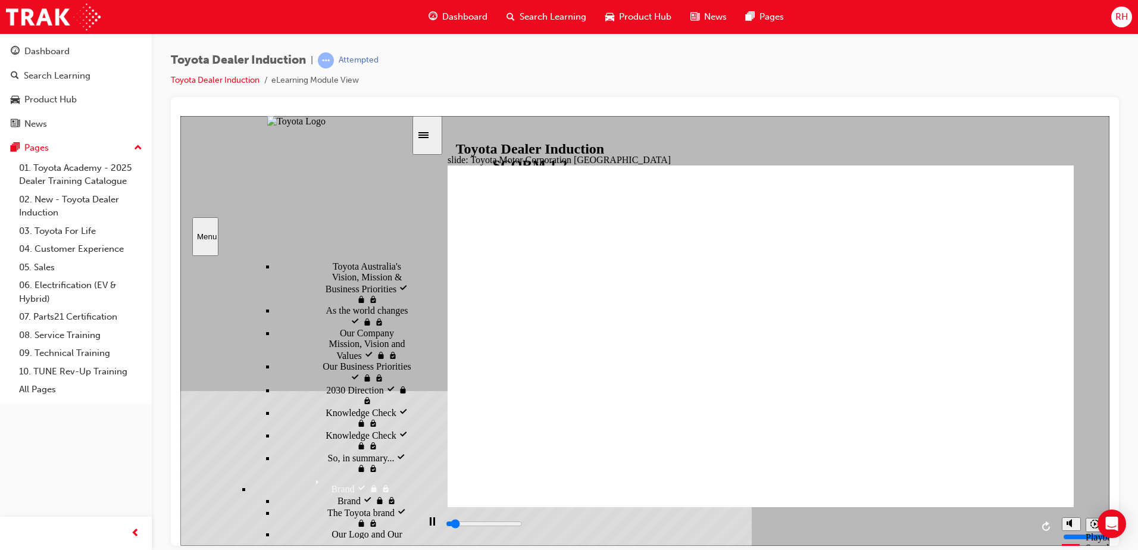
scroll to position [732, 0]
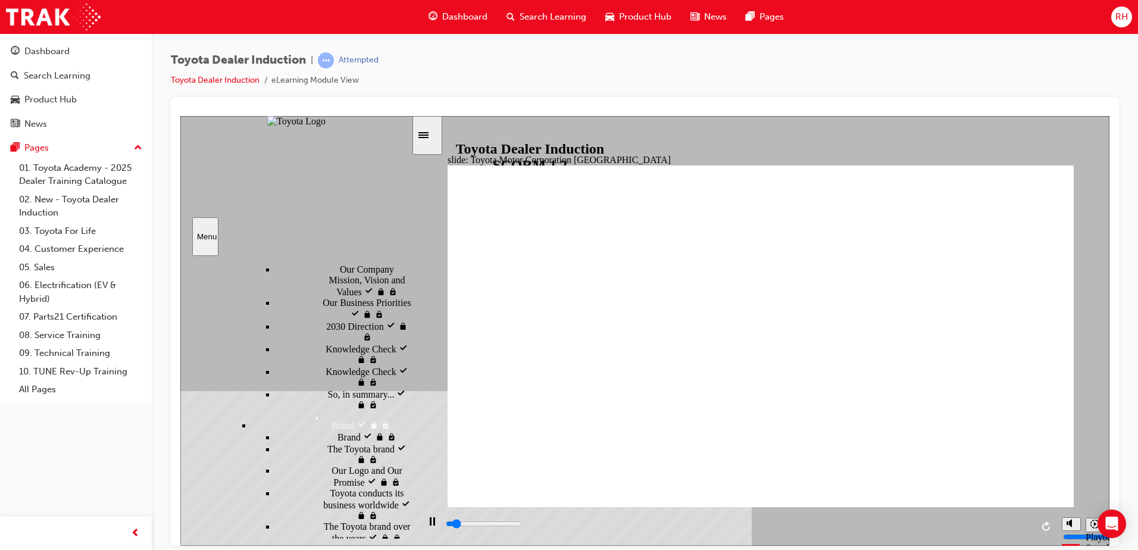
click at [311, 410] on span "Brand visited" at bounding box center [336, 415] width 51 height 11
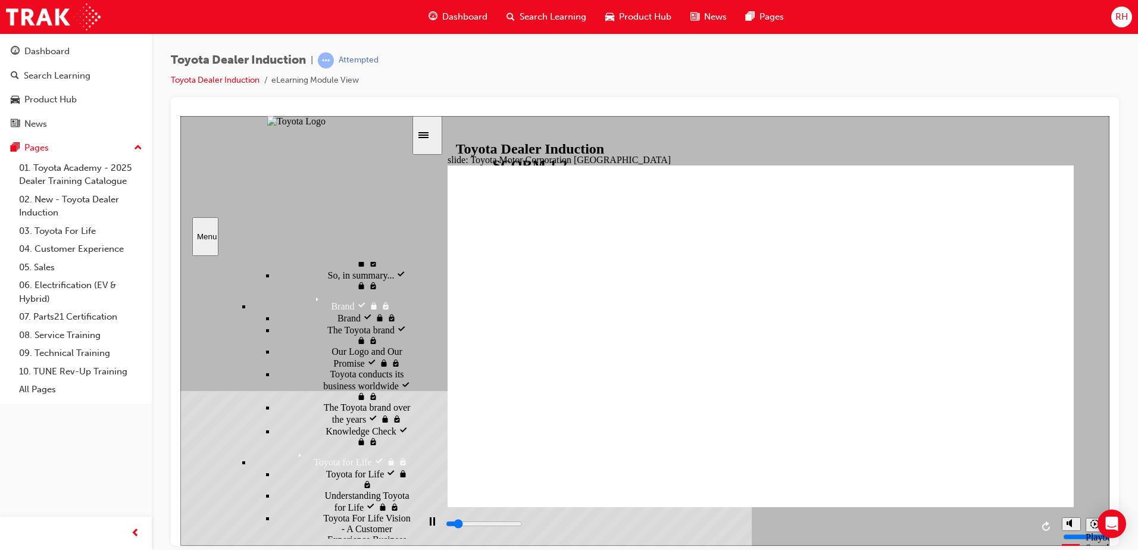
click at [256, 447] on div "Toyota for Life visited Toyota for Life" at bounding box center [332, 457] width 160 height 20
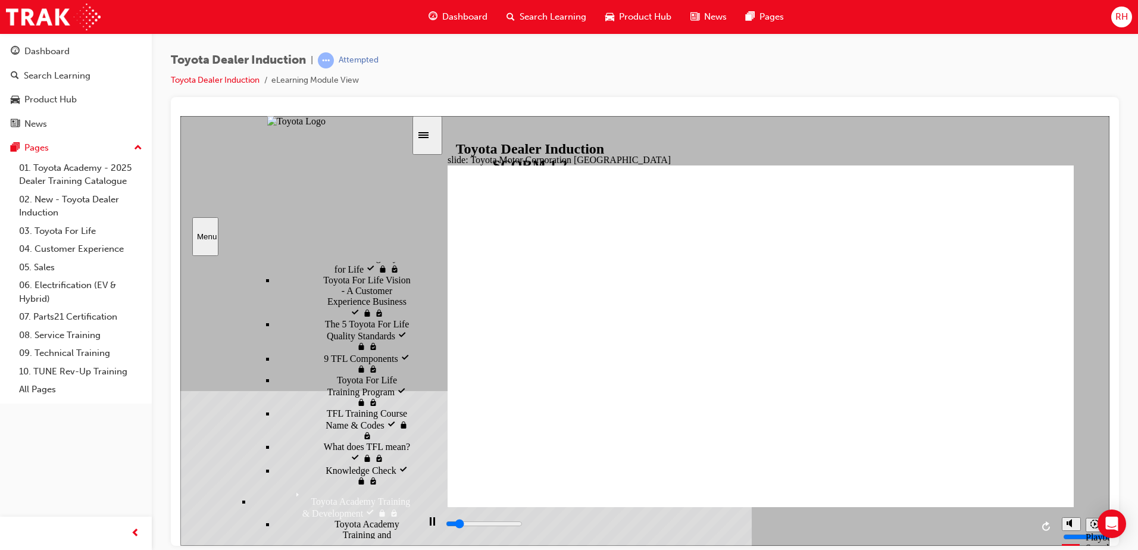
scroll to position [1142, 0]
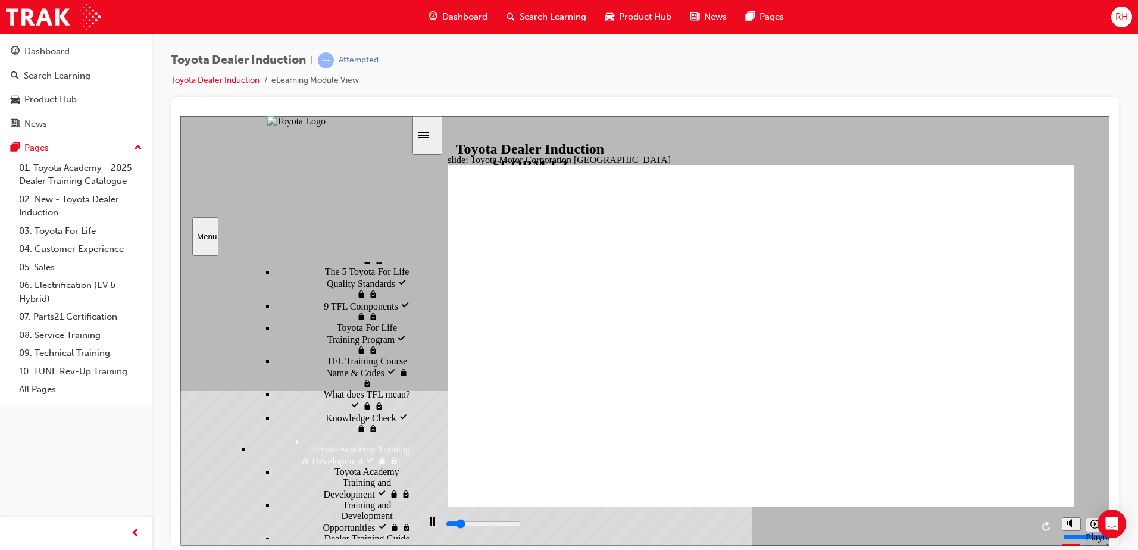
click at [256, 434] on div "Toyota Academy Training & Development visited Toyota Academy Training & Develop…" at bounding box center [332, 450] width 160 height 32
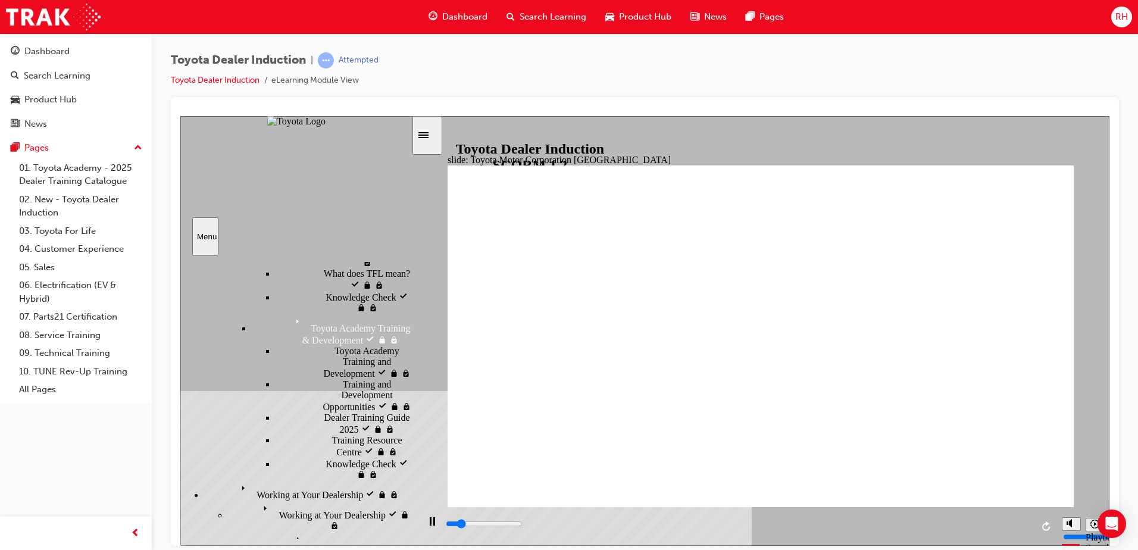
scroll to position [1278, 0]
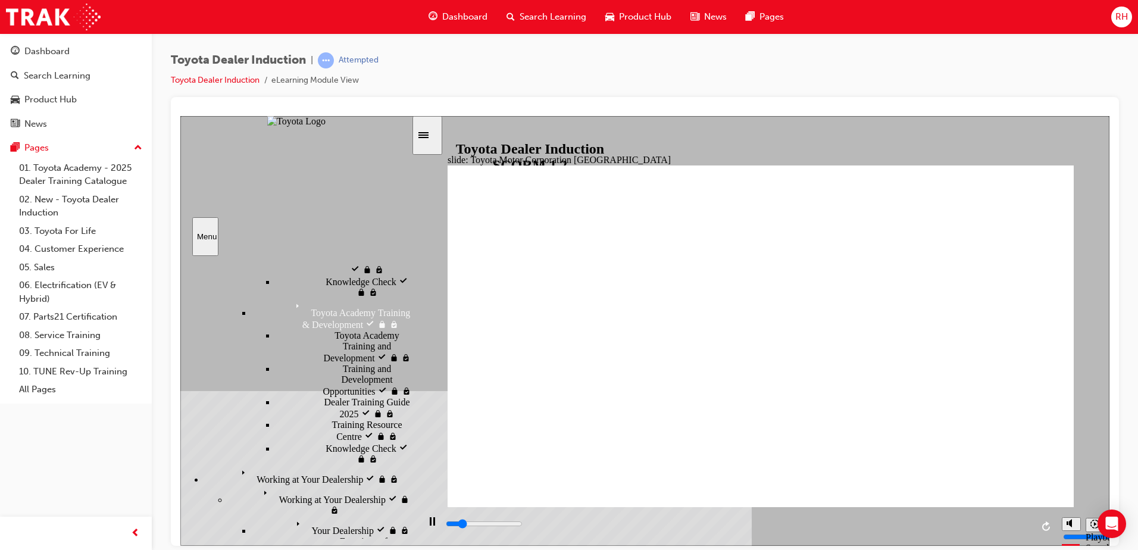
click at [259, 464] on span "Working at Your Dealership" at bounding box center [290, 469] width 107 height 11
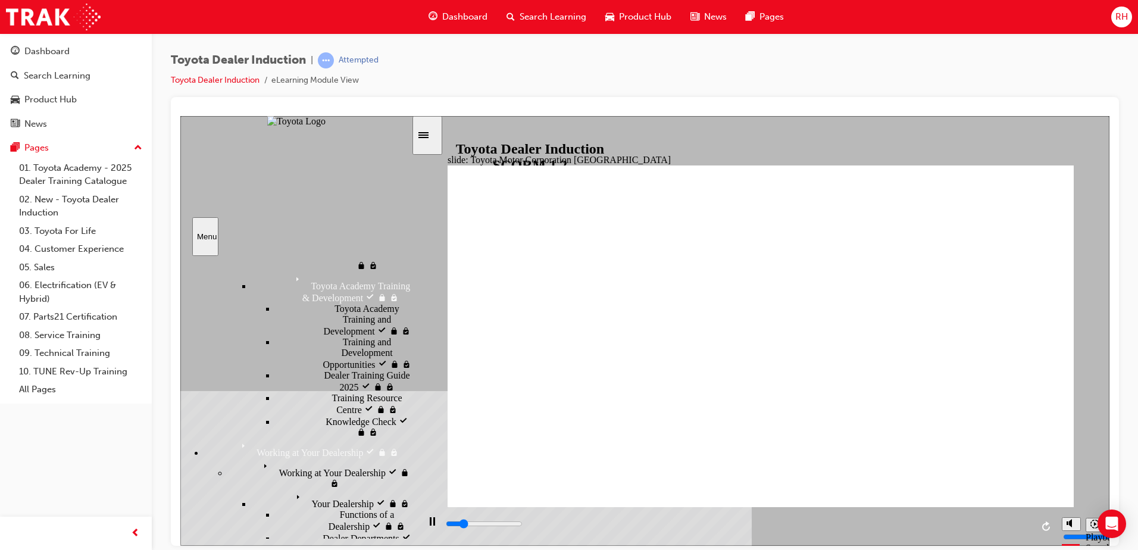
click at [259, 458] on span "Working at Your Dealership" at bounding box center [312, 463] width 107 height 11
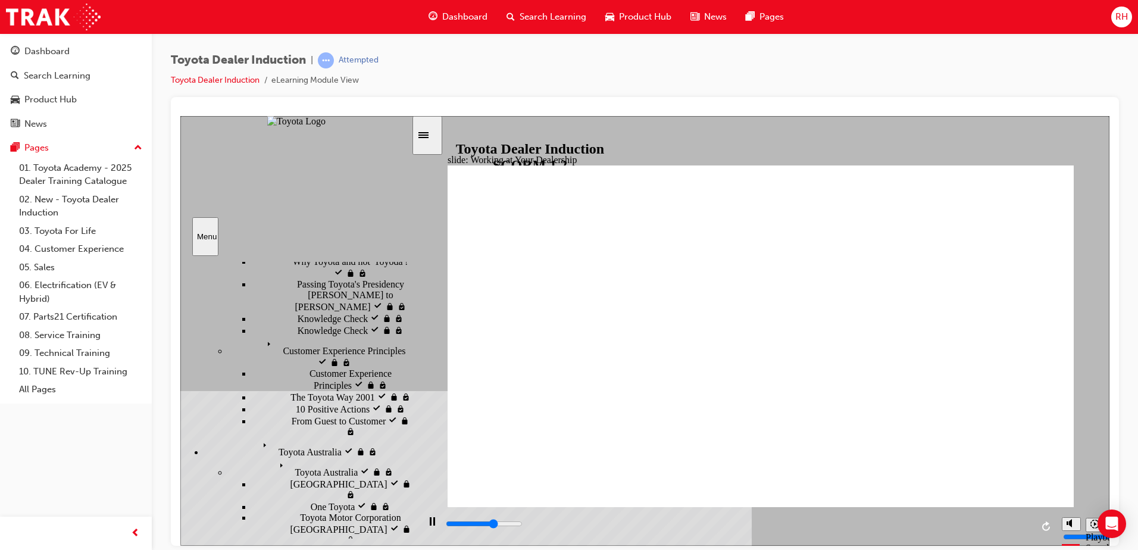
scroll to position [244, 0]
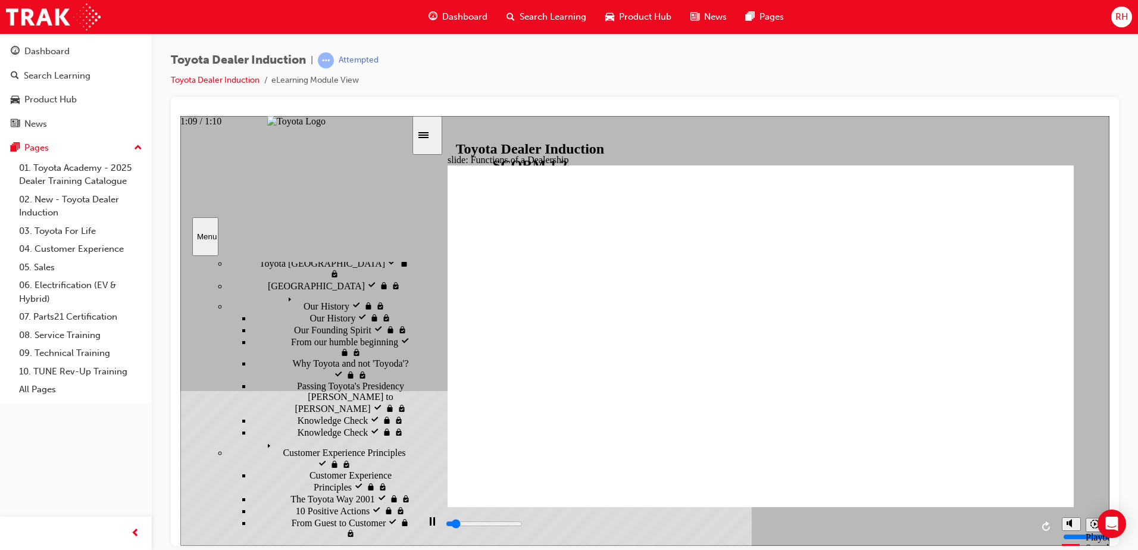
click at [523, 526] on input "slide progress" at bounding box center [484, 523] width 77 height 10
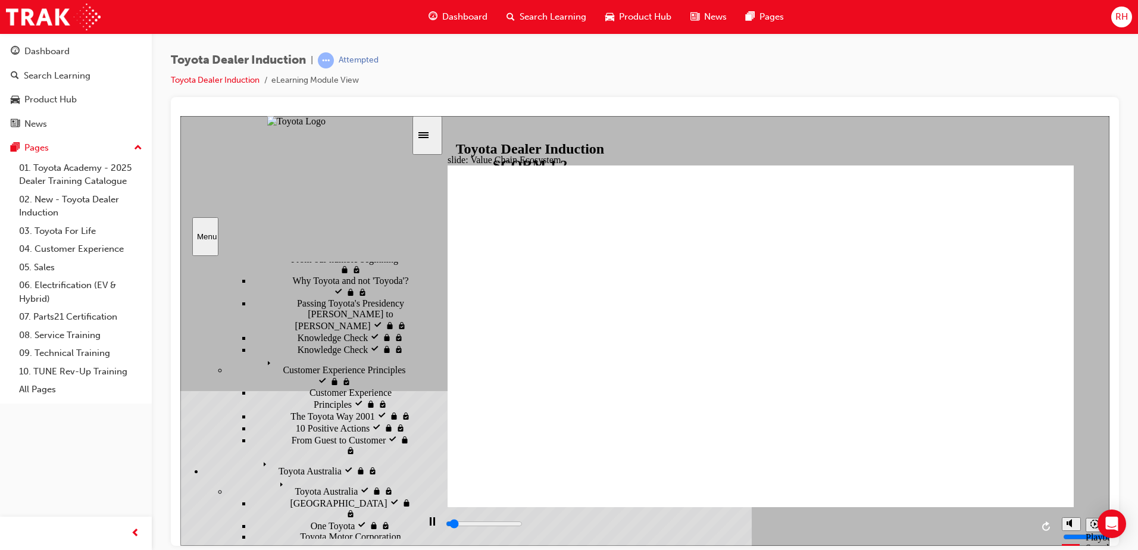
scroll to position [325, 0]
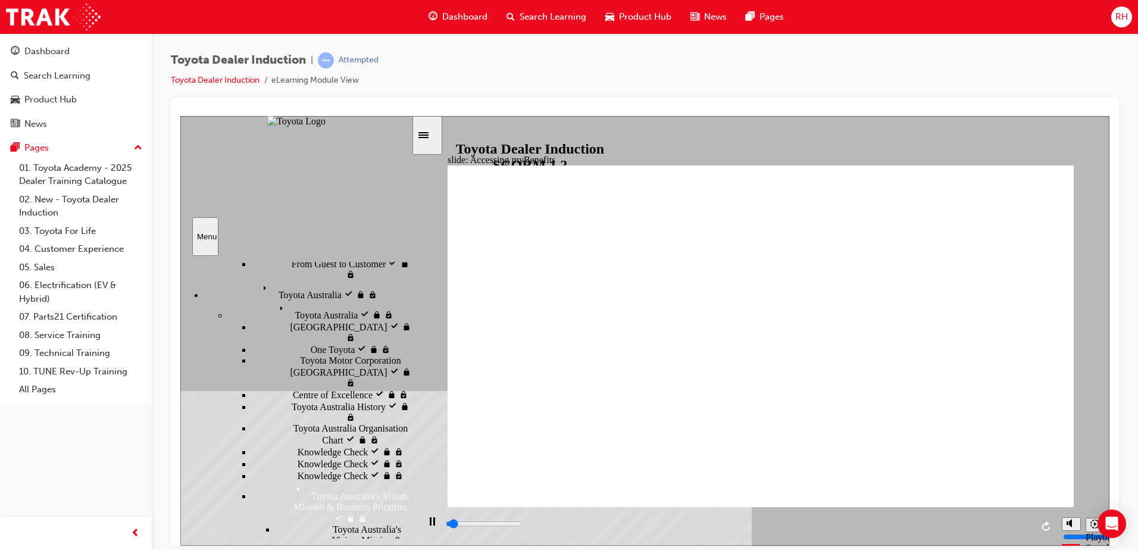
scroll to position [368, 0]
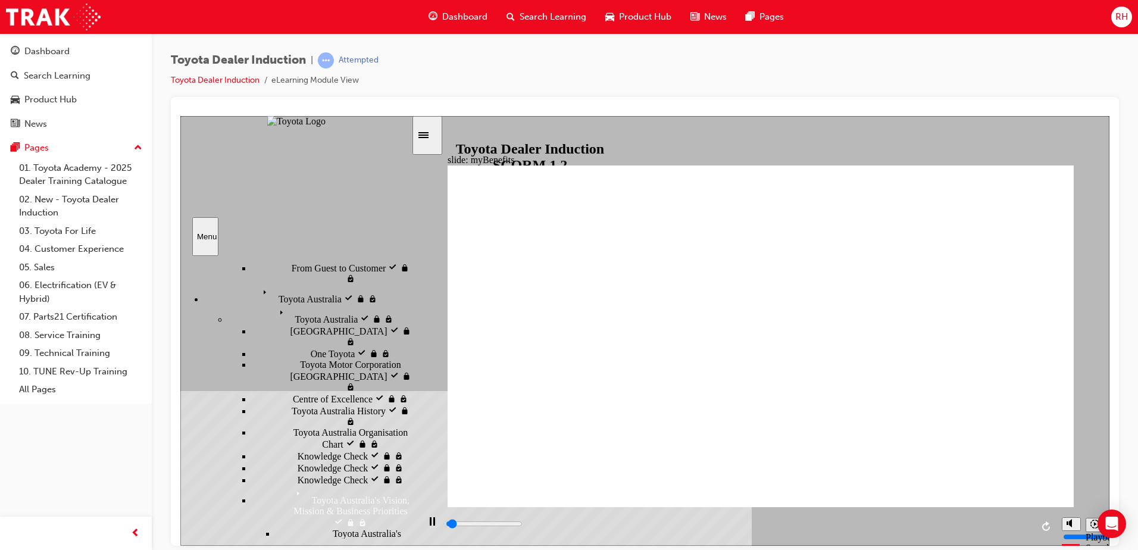
scroll to position [428, 0]
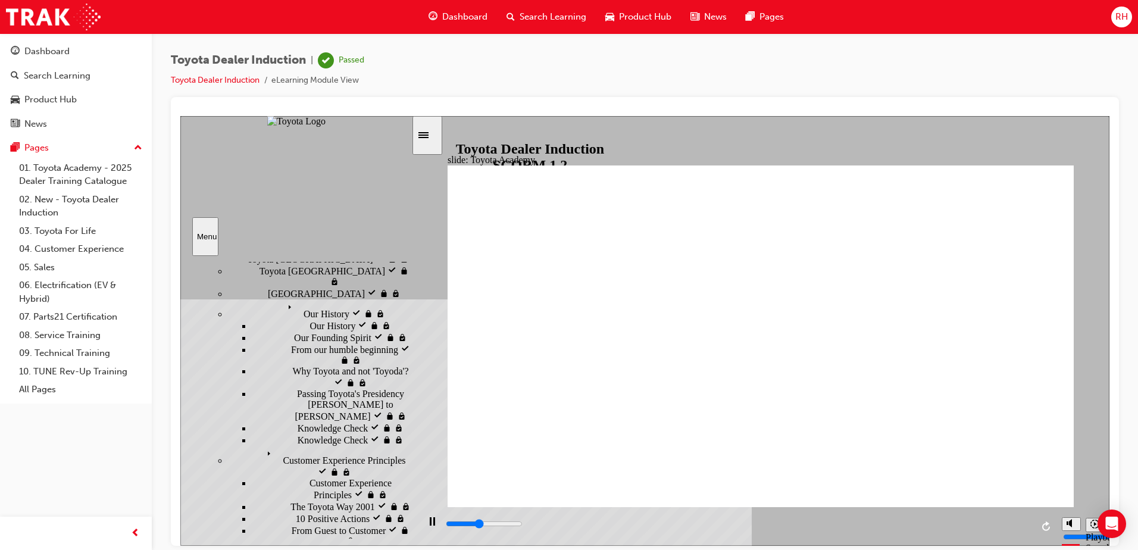
scroll to position [146, 0]
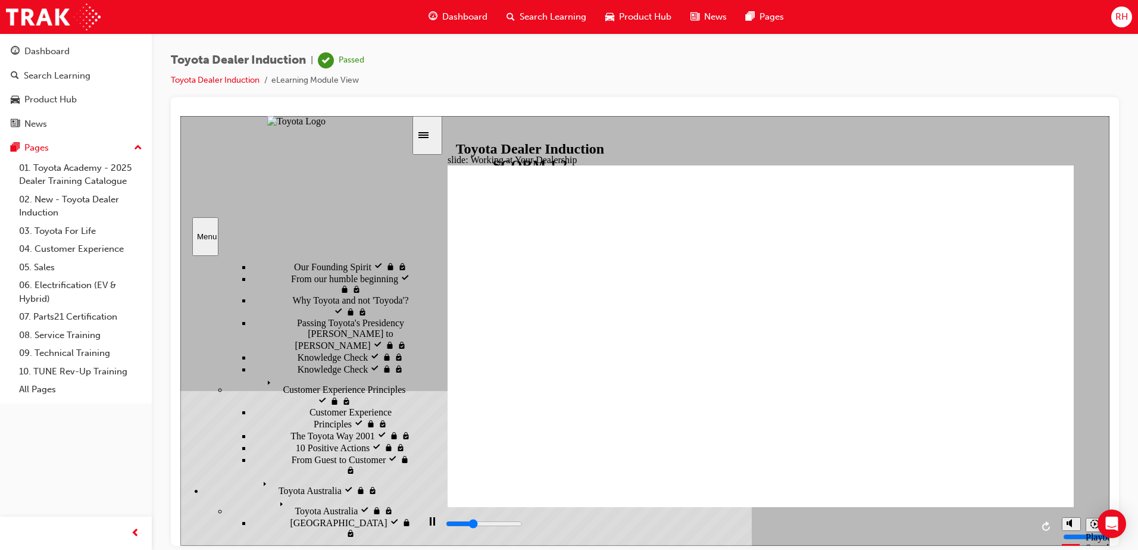
scroll to position [210, 0]
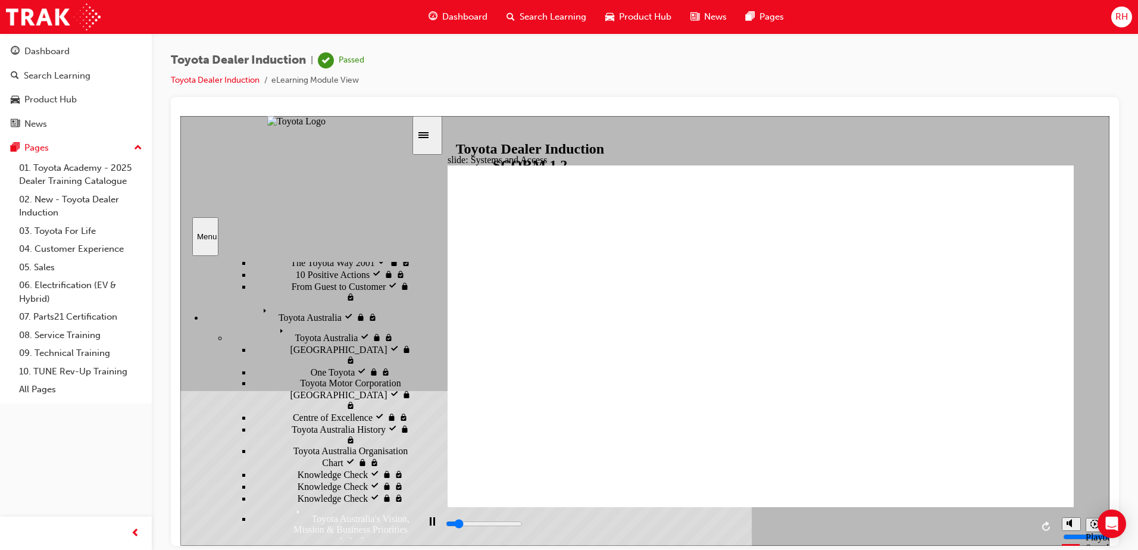
scroll to position [383, 0]
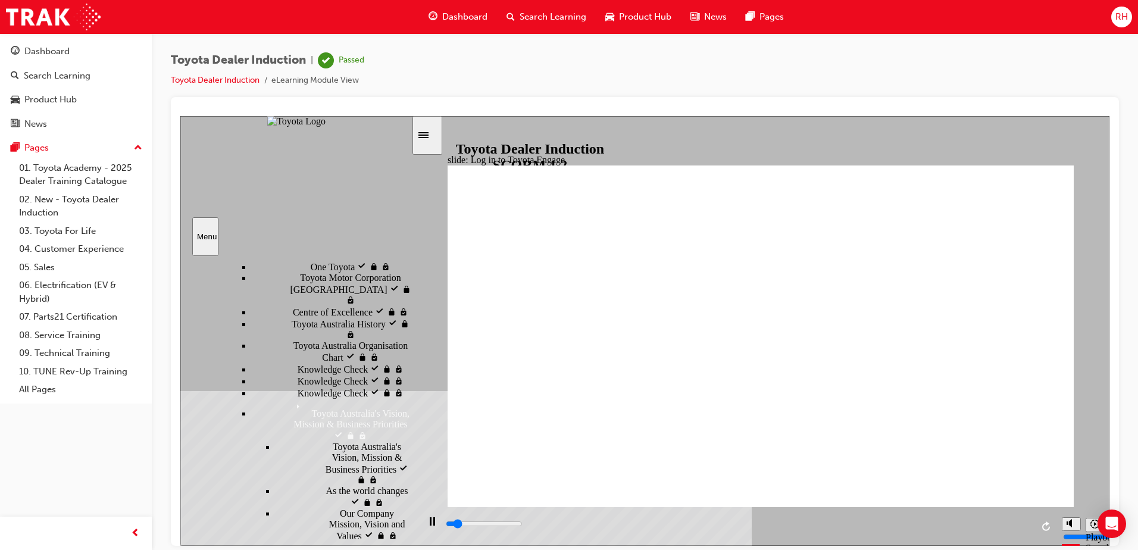
scroll to position [493, 0]
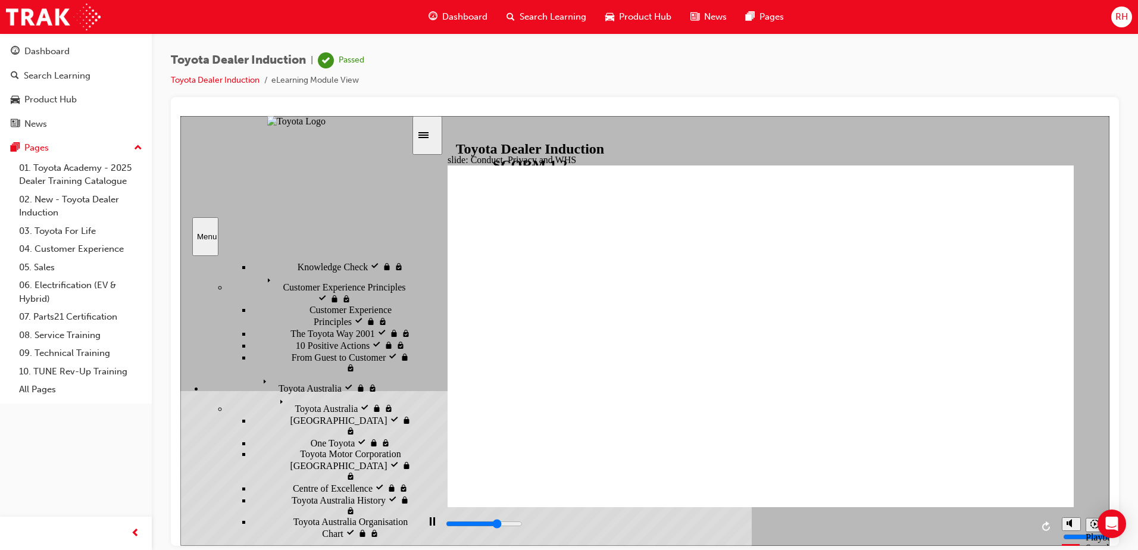
scroll to position [314, 0]
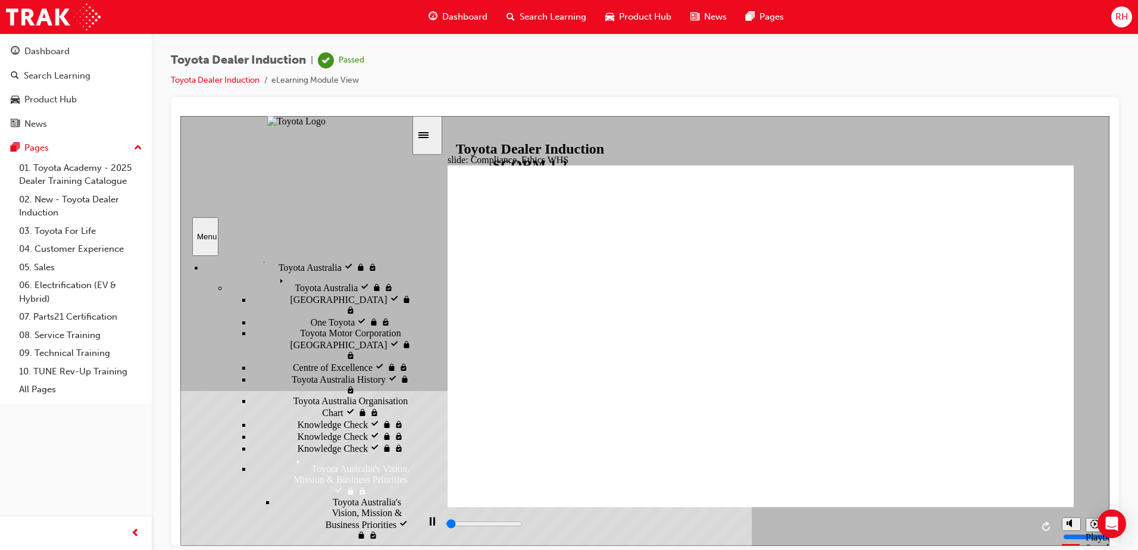
scroll to position [433, 0]
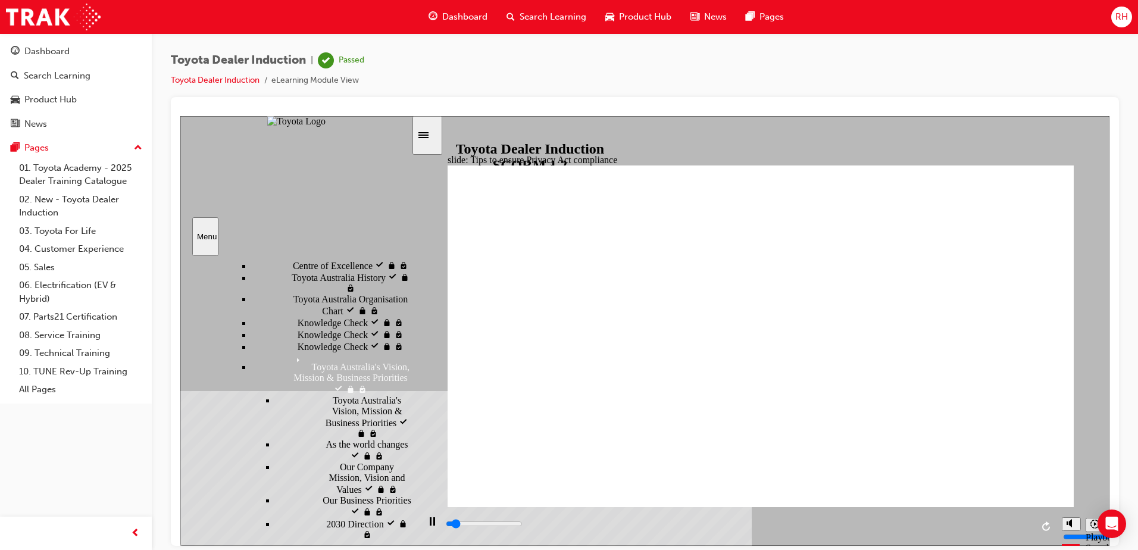
scroll to position [543, 0]
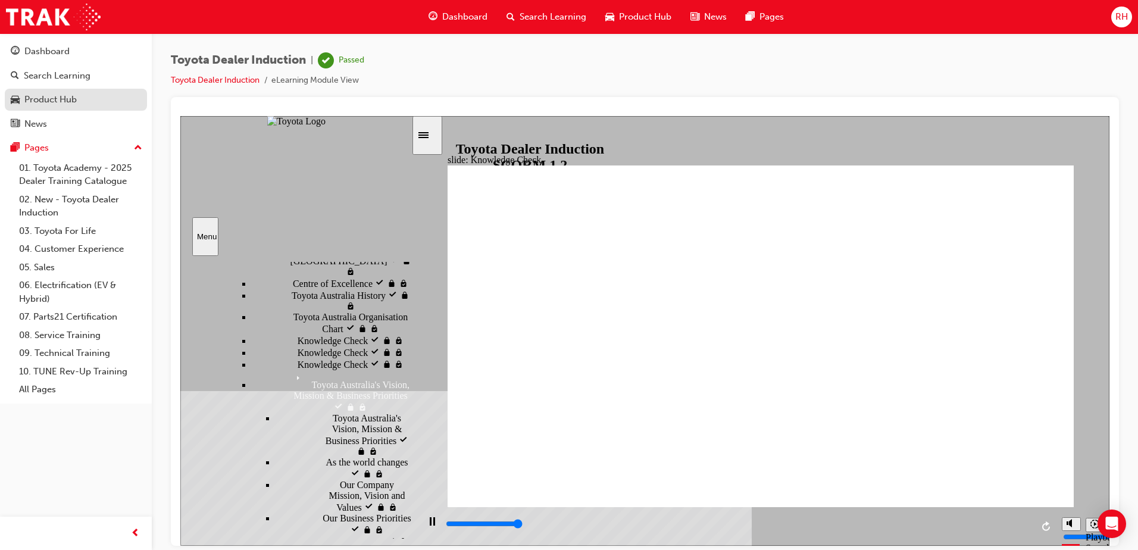
type input "5000"
click at [1123, 14] on span "RH" at bounding box center [1121, 17] width 13 height 14
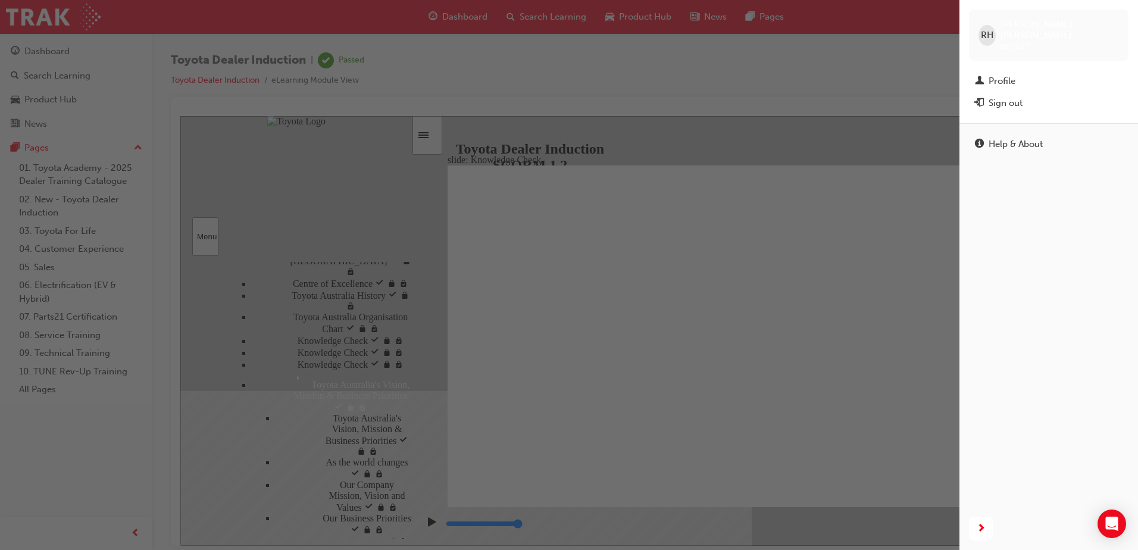
click at [864, 136] on div "button" at bounding box center [480, 275] width 960 height 550
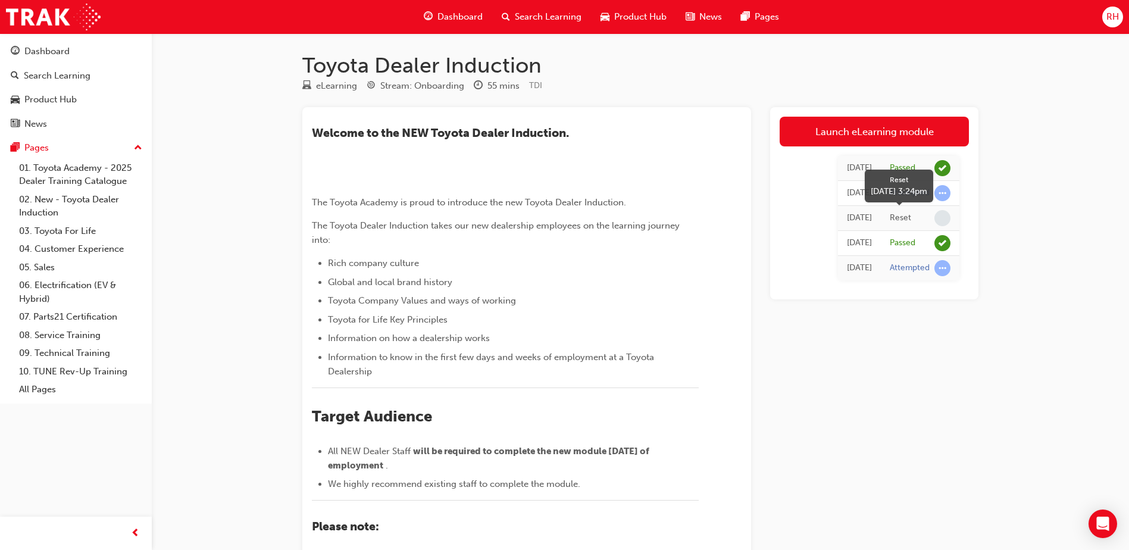
click at [910, 220] on div "Reset" at bounding box center [900, 218] width 21 height 11
drag, startPoint x: 910, startPoint y: 220, endPoint x: 940, endPoint y: 311, distance: 96.6
click at [940, 311] on div "Launch eLearning module Today Passed Today Attempted Today Reset 5 days ago Pas…" at bounding box center [874, 425] width 208 height 637
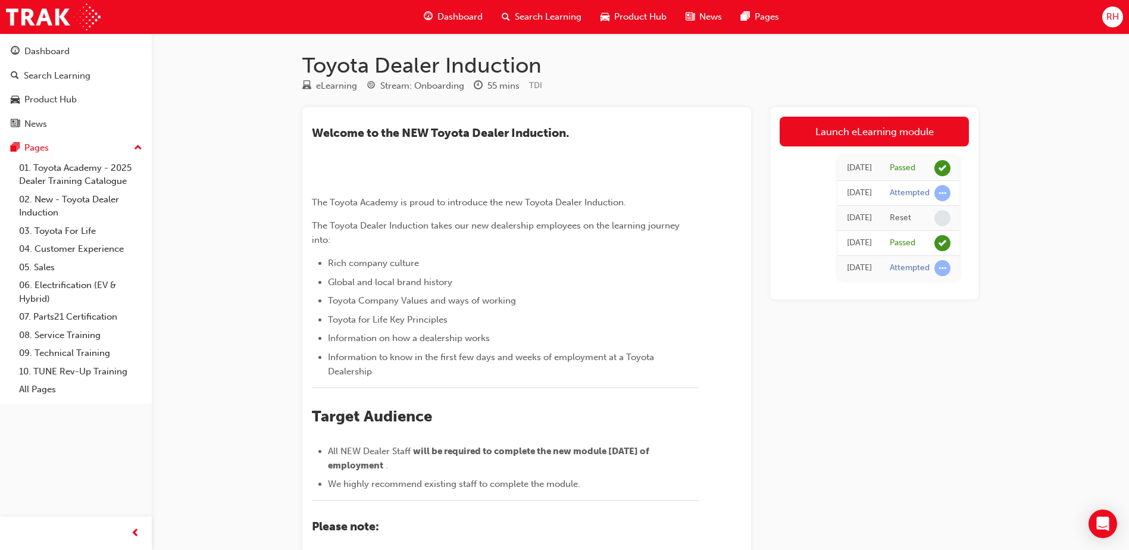
click at [935, 465] on div "Launch eLearning module Today Passed Today Attempted Today Reset 5 days ago Pas…" at bounding box center [874, 425] width 208 height 637
